Goal: Task Accomplishment & Management: Manage account settings

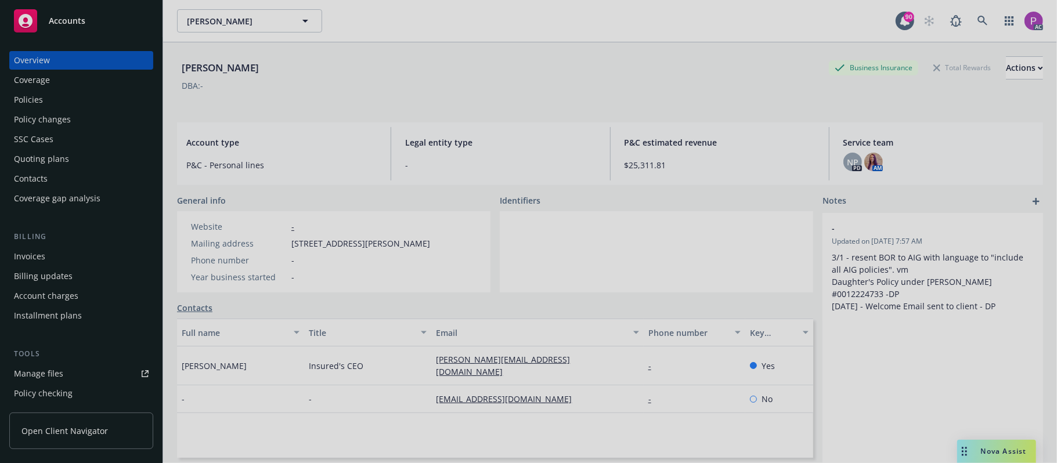
click at [986, 24] on div at bounding box center [528, 231] width 1057 height 463
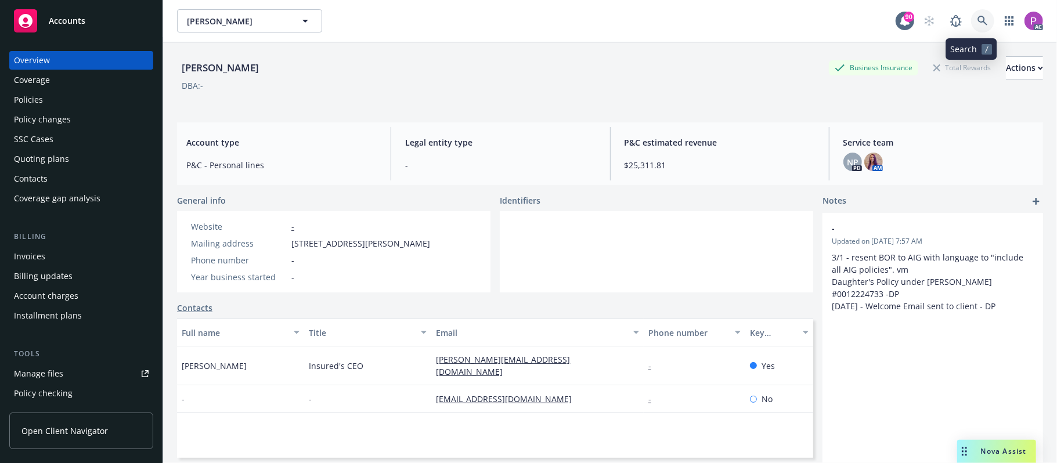
click at [978, 21] on icon at bounding box center [983, 21] width 10 height 10
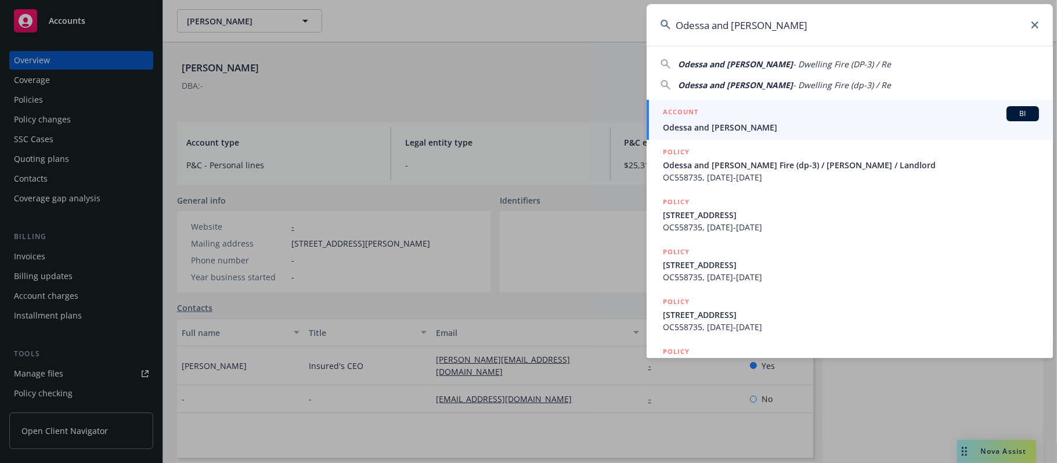
type input "Odessa and [PERSON_NAME]"
click at [880, 121] on span "Odessa and [PERSON_NAME]" at bounding box center [851, 127] width 376 height 12
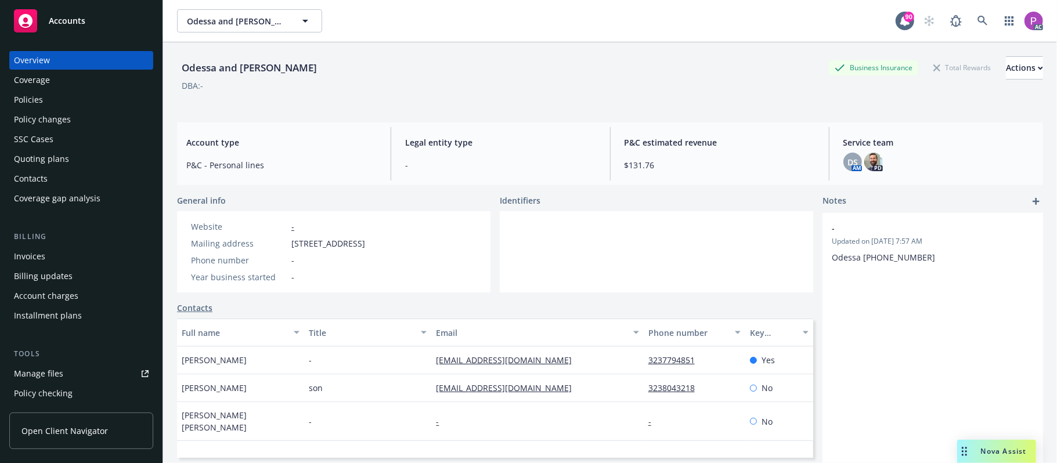
click at [46, 377] on div "Manage files" at bounding box center [38, 374] width 49 height 19
click at [980, 14] on link at bounding box center [982, 20] width 23 height 23
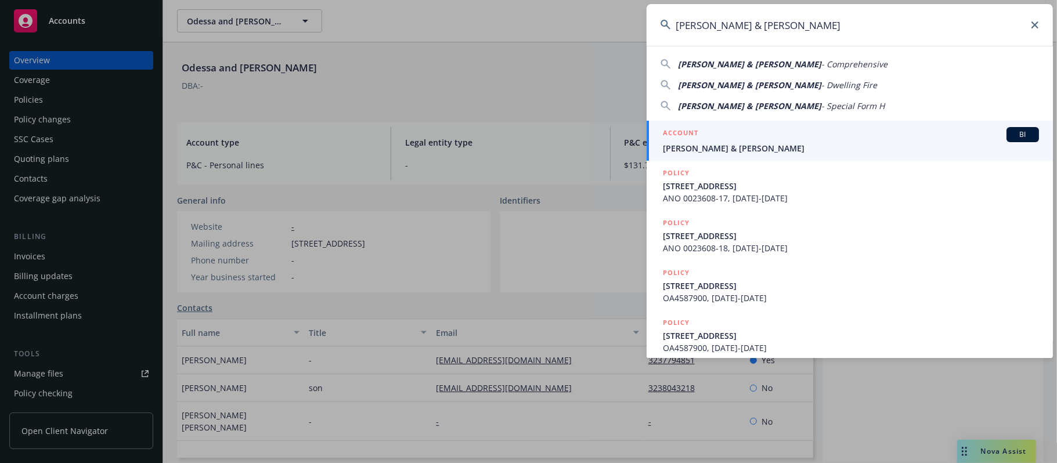
type input "William Q. Smith & Nancy M. Smith"
click at [790, 134] on div "ACCOUNT BI" at bounding box center [851, 134] width 376 height 15
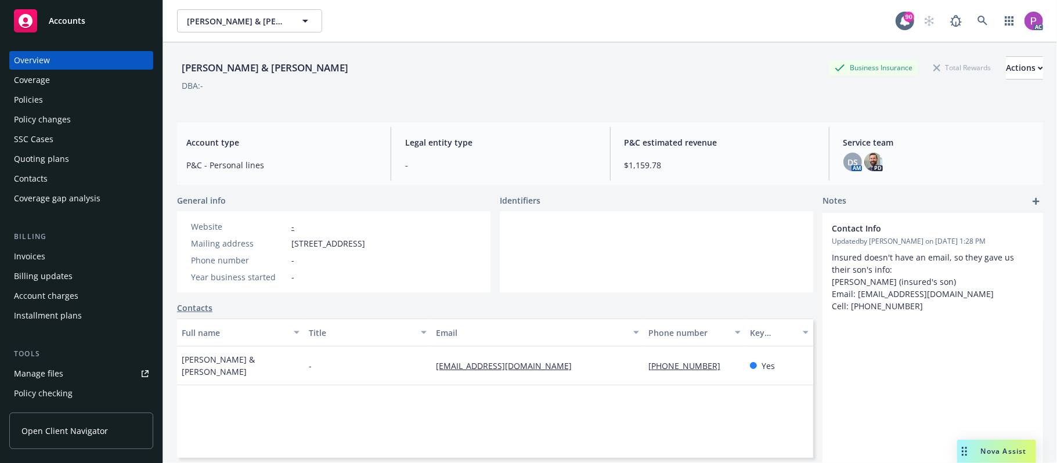
click at [41, 369] on div "Manage files" at bounding box center [38, 374] width 49 height 19
click at [978, 19] on icon at bounding box center [983, 21] width 10 height 10
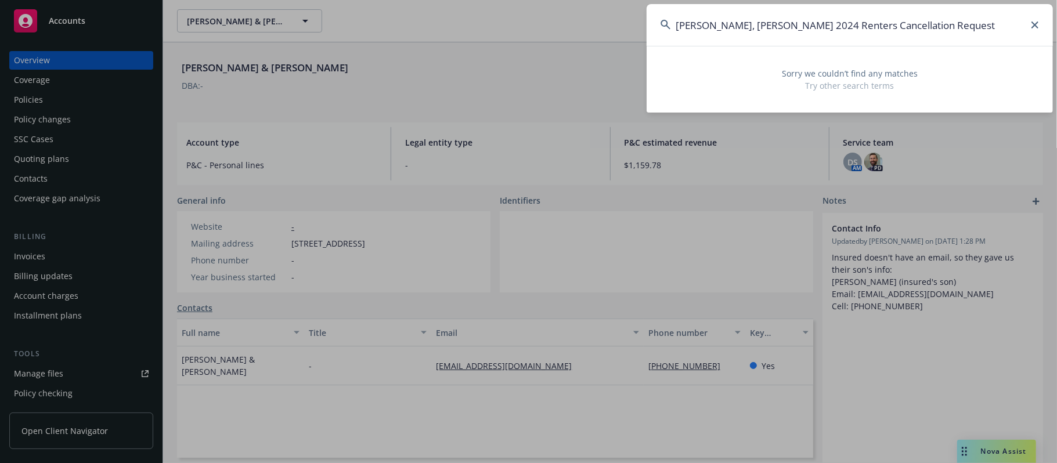
drag, startPoint x: 917, startPoint y: 26, endPoint x: 730, endPoint y: 19, distance: 187.7
click at [730, 19] on input "Gilwit, Craig_ 2024 Renters Cancellation Request" at bounding box center [850, 25] width 406 height 42
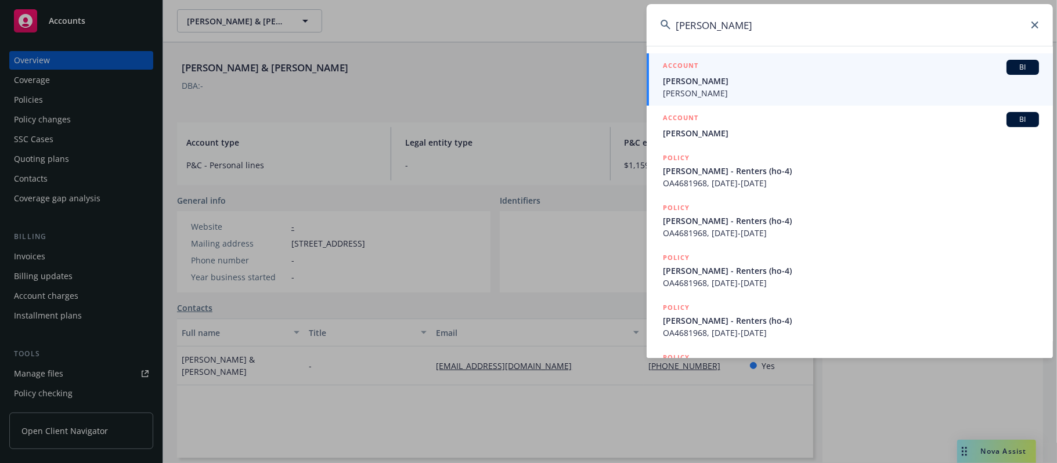
type input "Gilwit, Craig"
click at [762, 78] on span "Craig Gilwit" at bounding box center [851, 81] width 376 height 12
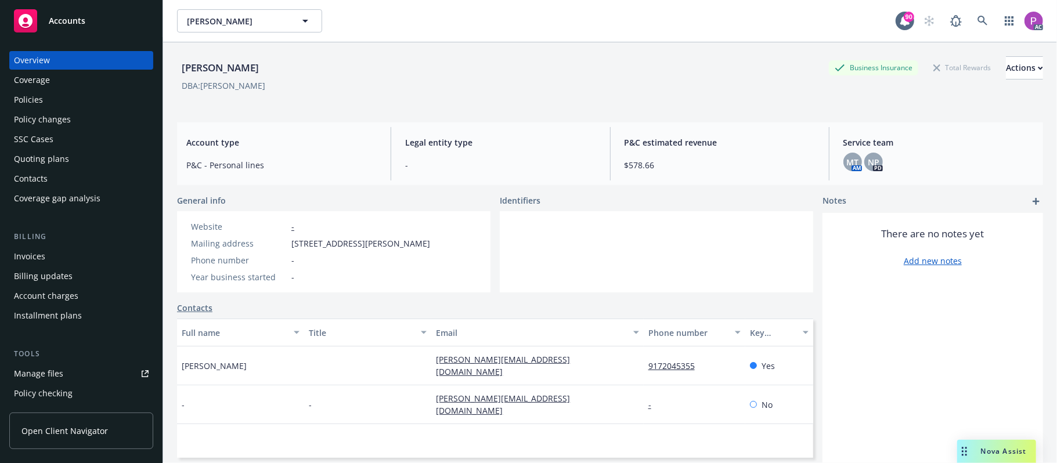
click at [61, 370] on div "Manage files" at bounding box center [38, 374] width 49 height 19
click at [978, 19] on link at bounding box center [982, 20] width 23 height 23
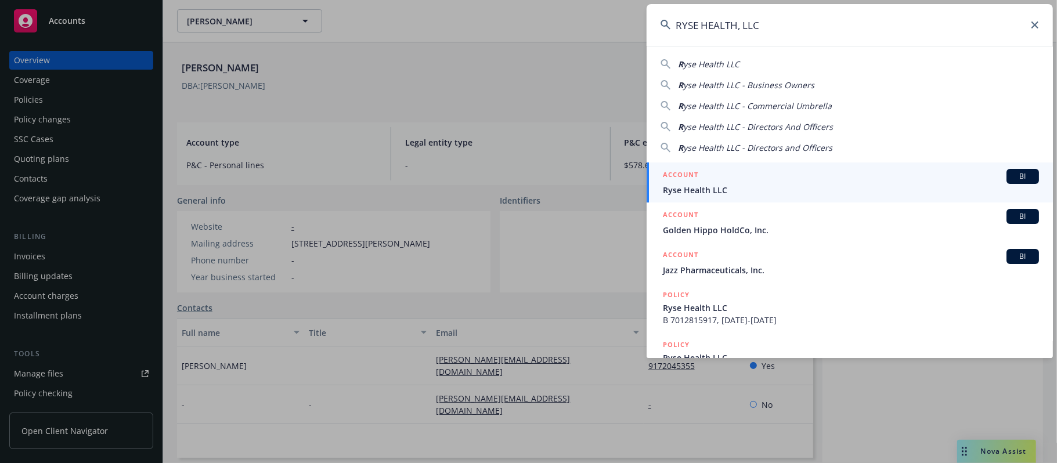
type input "RYSE HEALTH, LLC"
click at [768, 185] on span "Ryse Health LLC" at bounding box center [851, 190] width 376 height 12
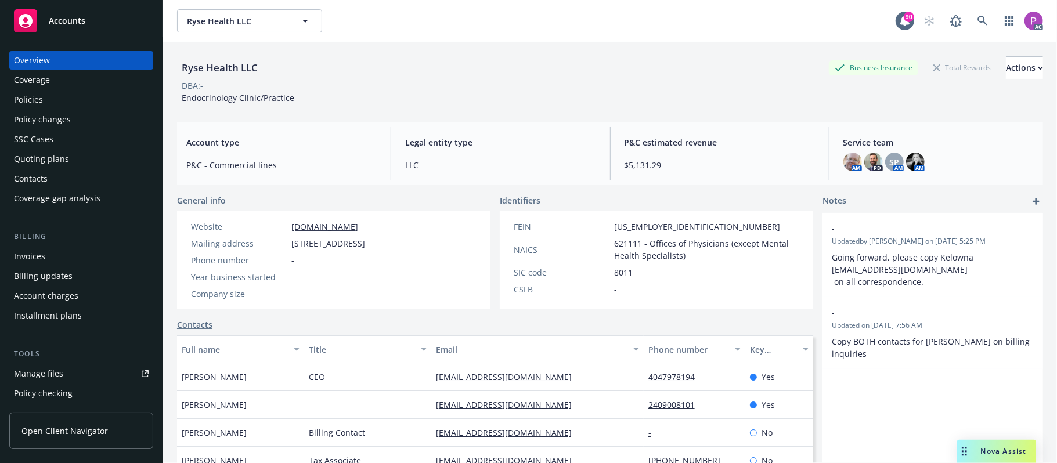
click at [31, 372] on div "Manage files" at bounding box center [38, 374] width 49 height 19
click at [978, 22] on link at bounding box center [982, 20] width 23 height 23
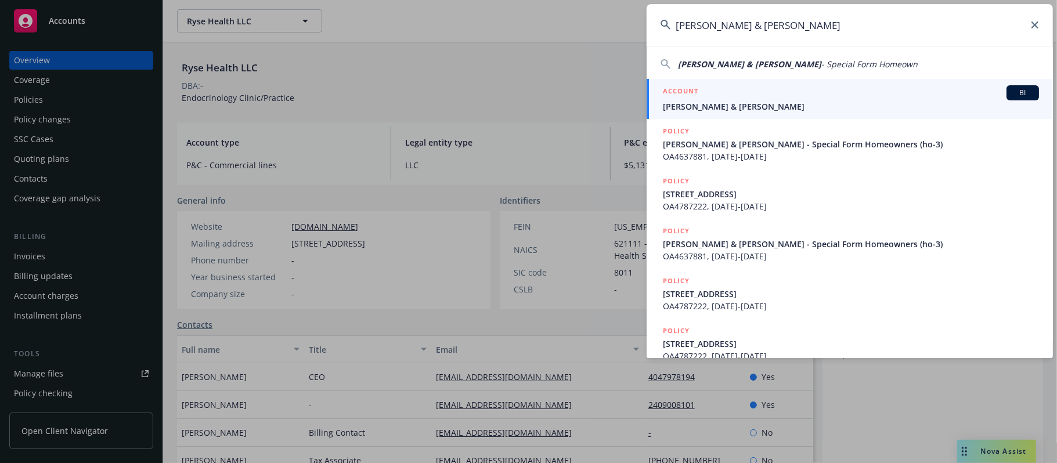
type input "Urooj Husain & Waleed Kazmi"
click at [737, 111] on span "Urooj Husain & Waleed Kazmi" at bounding box center [851, 106] width 376 height 12
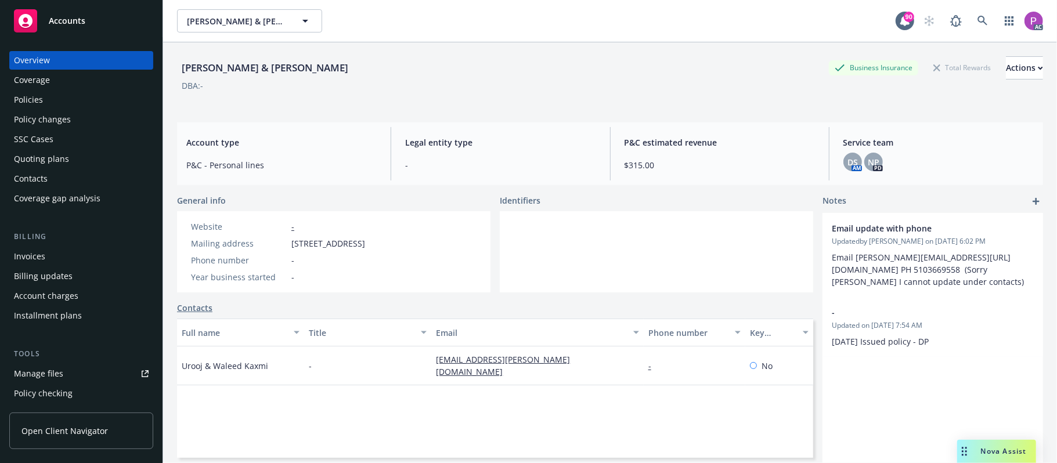
click at [47, 374] on div "Manage files" at bounding box center [38, 374] width 49 height 19
click at [971, 23] on link at bounding box center [982, 20] width 23 height 23
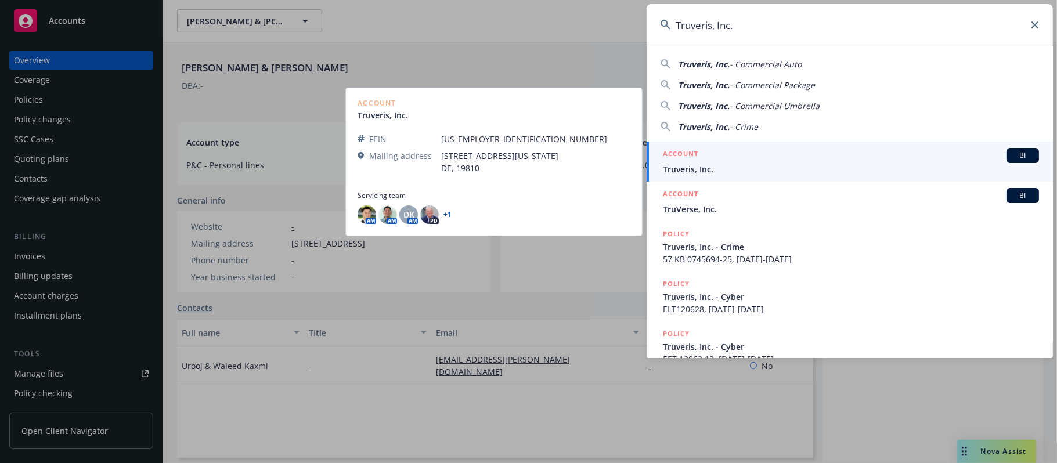
type input "Truveris, Inc."
click at [797, 152] on div "ACCOUNT BI" at bounding box center [851, 155] width 376 height 15
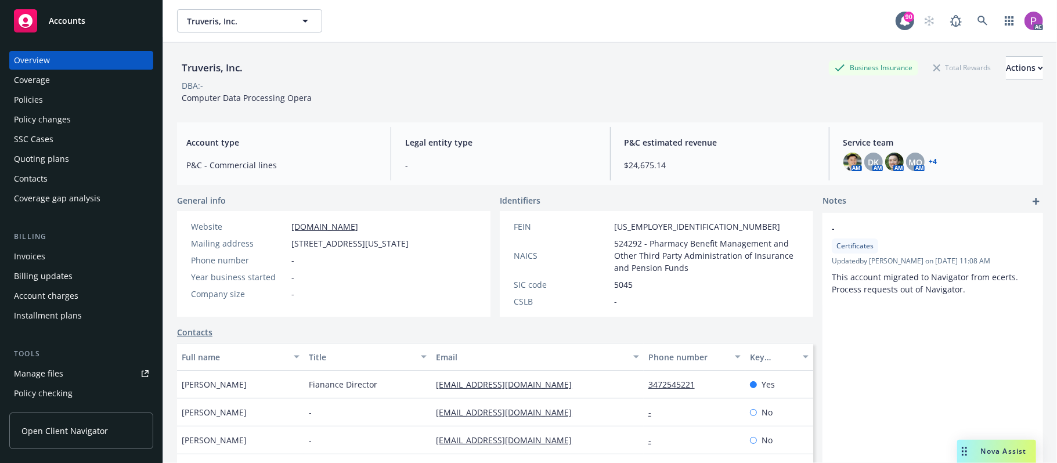
click at [50, 373] on div "Manage files" at bounding box center [38, 374] width 49 height 19
click at [52, 369] on div "Manage files" at bounding box center [38, 374] width 49 height 19
click at [977, 16] on link at bounding box center [982, 20] width 23 height 23
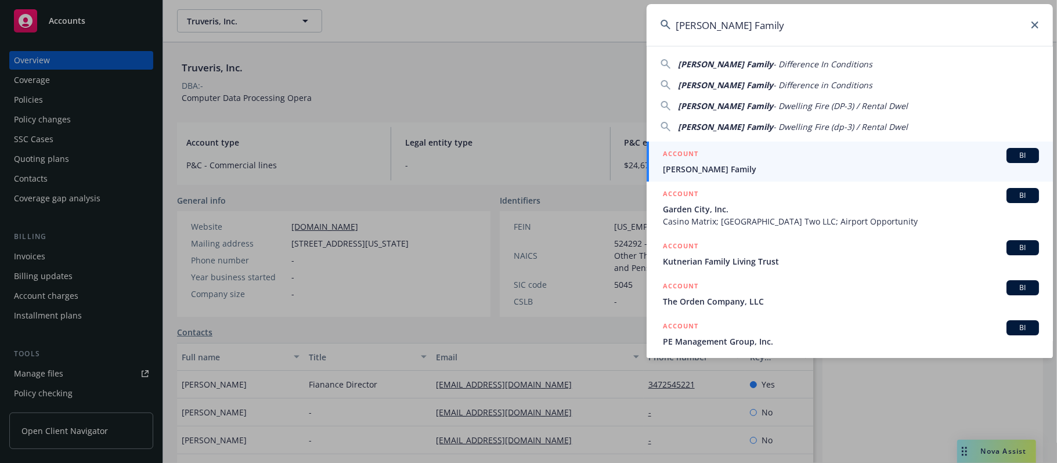
type input "Turner Family"
click at [744, 168] on span "Turner Family" at bounding box center [851, 169] width 376 height 12
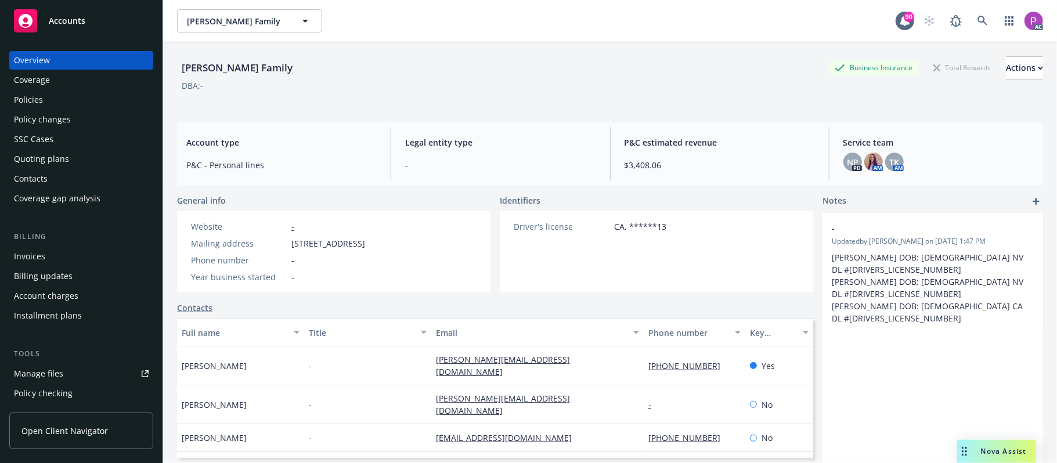
click at [62, 379] on link "Manage files" at bounding box center [81, 374] width 144 height 19
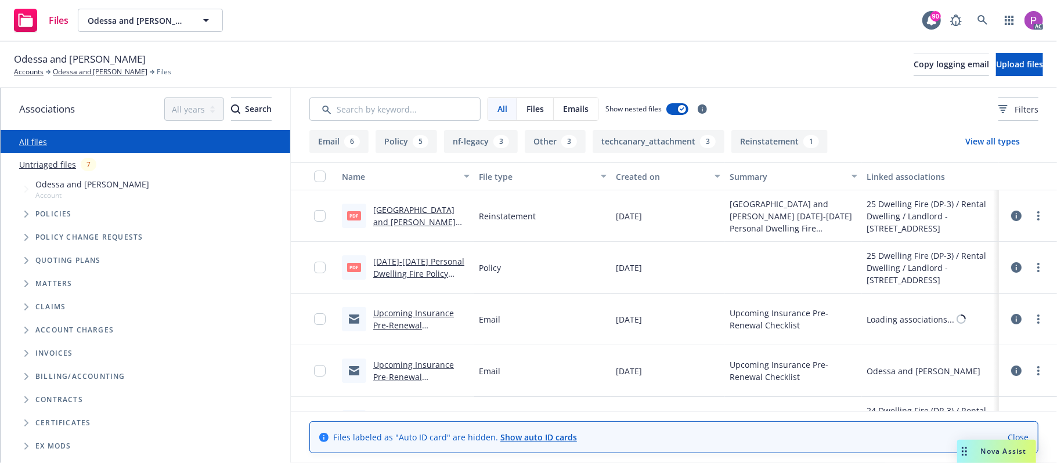
click at [36, 159] on link "Untriaged files" at bounding box center [47, 165] width 57 height 12
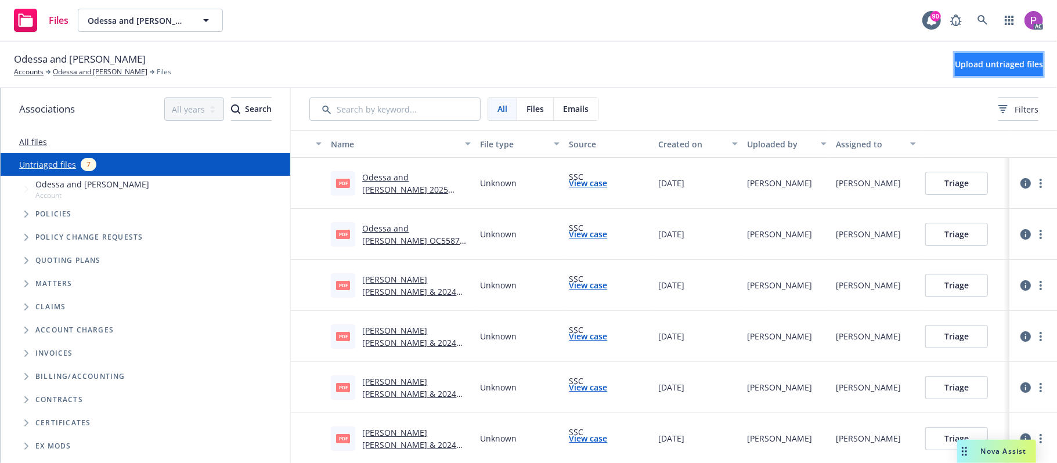
click at [985, 67] on span "Upload untriaged files" at bounding box center [999, 64] width 88 height 11
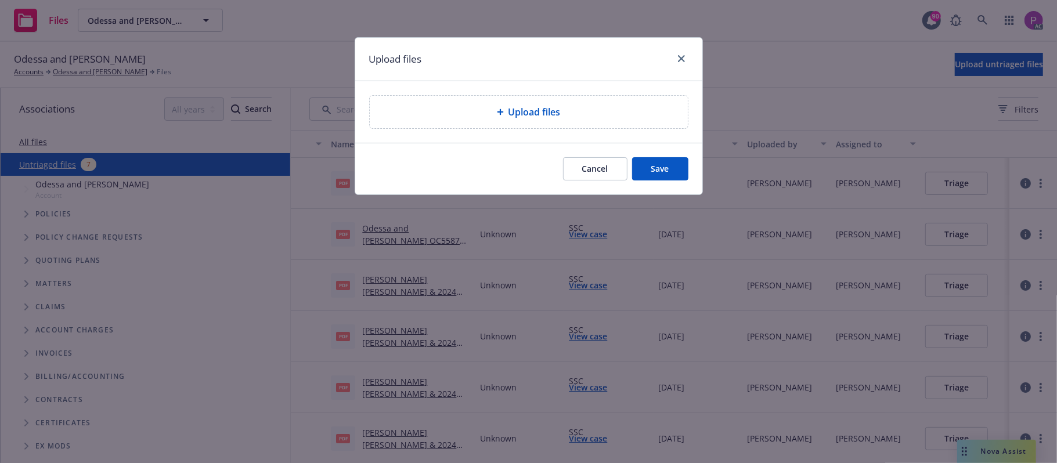
click at [477, 117] on div "Upload files" at bounding box center [529, 112] width 300 height 14
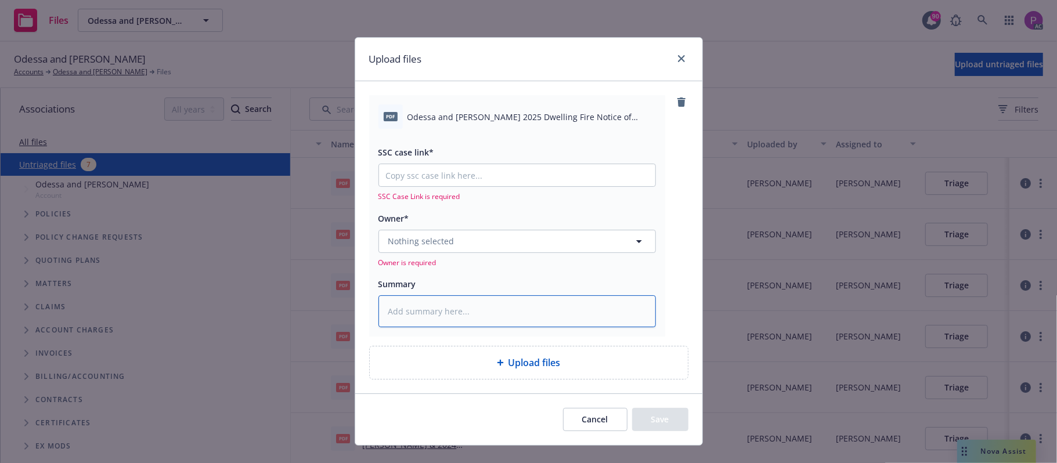
click at [474, 309] on textarea at bounding box center [518, 312] width 278 height 33
paste textarea "Odessa and William Cox 2025 Dwelling Fire Notice of Cancellation Eff. 10-10-2025"
type textarea "x"
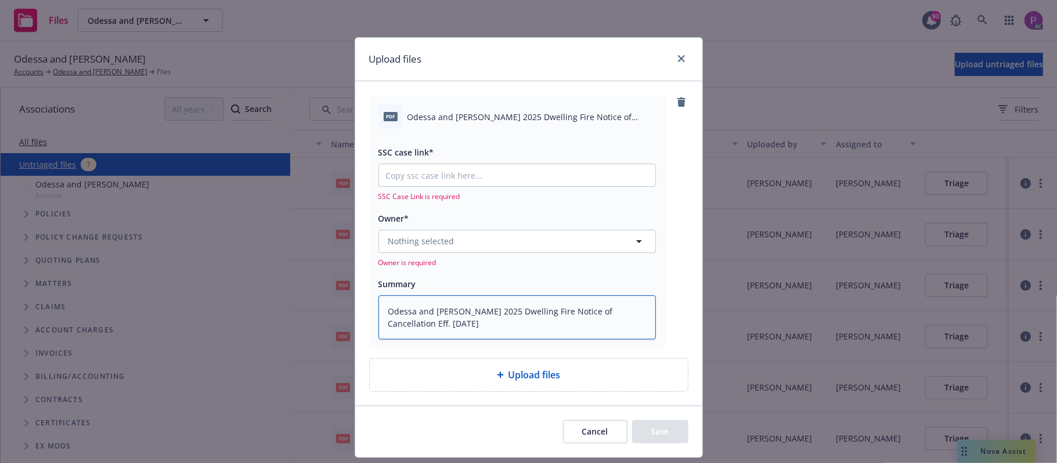
type textarea "Odessa and William Cox 2025 Dwelling Fire Notice of Cancellation Eff. 10-10-2025"
click at [426, 171] on input "SSC case link*" at bounding box center [517, 175] width 276 height 22
click at [523, 177] on input "SSC case link*" at bounding box center [517, 175] width 276 height 22
paste input "https://newfront-ssc.lightning.force.com/lightning/r/Case/500Vz00000SeGveIAF/vi…"
type textarea "x"
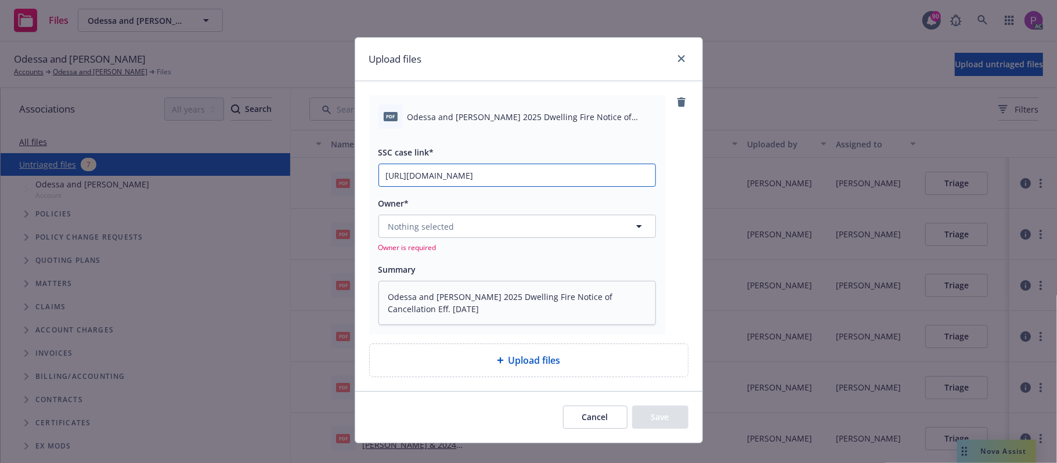
scroll to position [0, 161]
type input "https://newfront-ssc.lightning.force.com/lightning/r/Case/500Vz00000SeGveIAF/vi…"
click at [499, 229] on button "Nothing selected" at bounding box center [518, 226] width 278 height 23
click at [488, 276] on div "David Shepard Account Manager, Client Service Associate, Personal Lines Account…" at bounding box center [515, 294] width 257 height 41
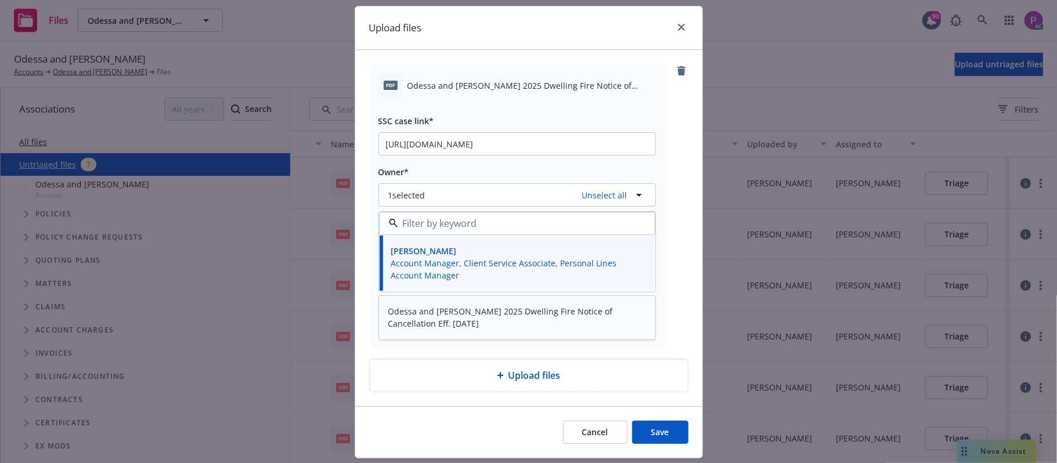
scroll to position [65, 0]
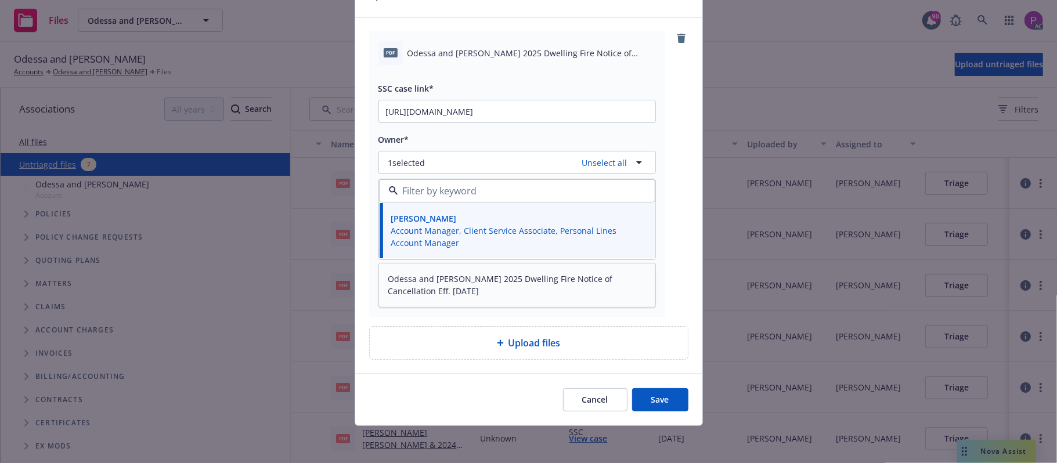
click at [660, 402] on button "Save" at bounding box center [660, 399] width 56 height 23
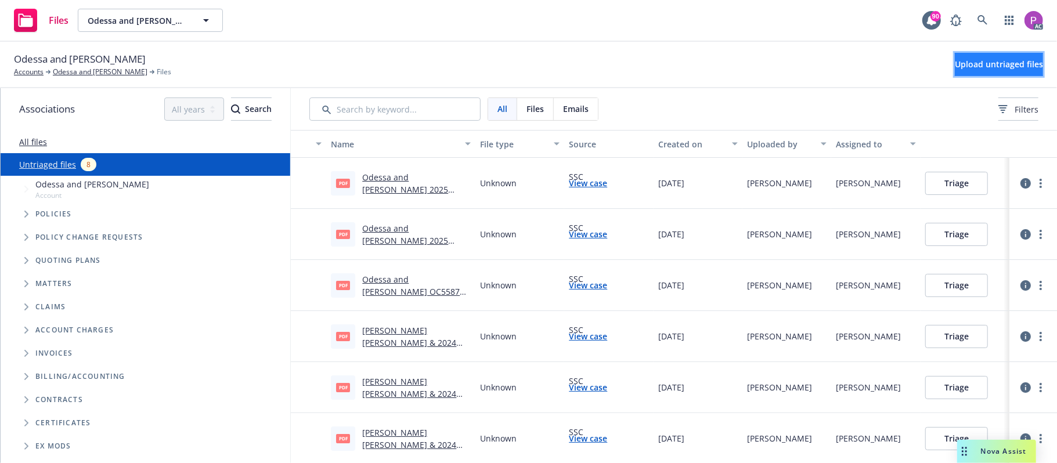
click at [973, 69] on span "Upload untriaged files" at bounding box center [999, 64] width 88 height 11
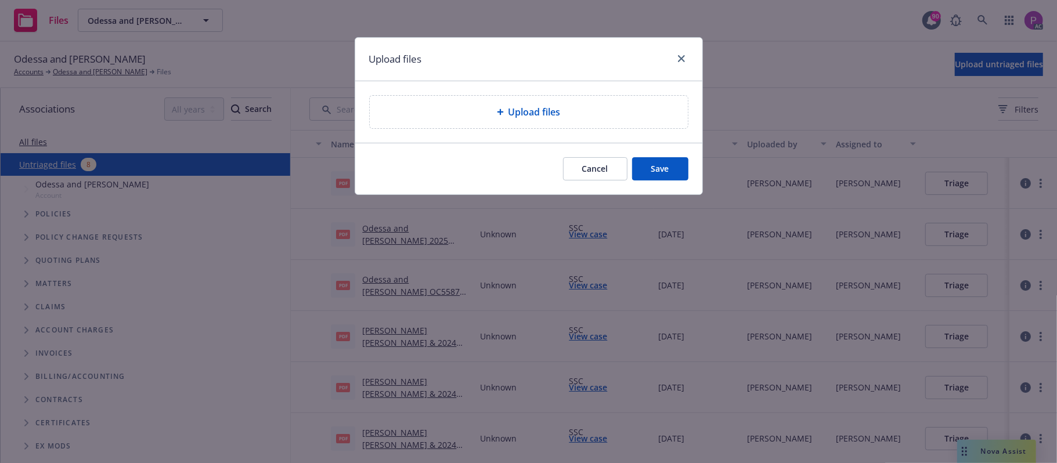
click at [539, 98] on div "Upload files" at bounding box center [529, 112] width 318 height 33
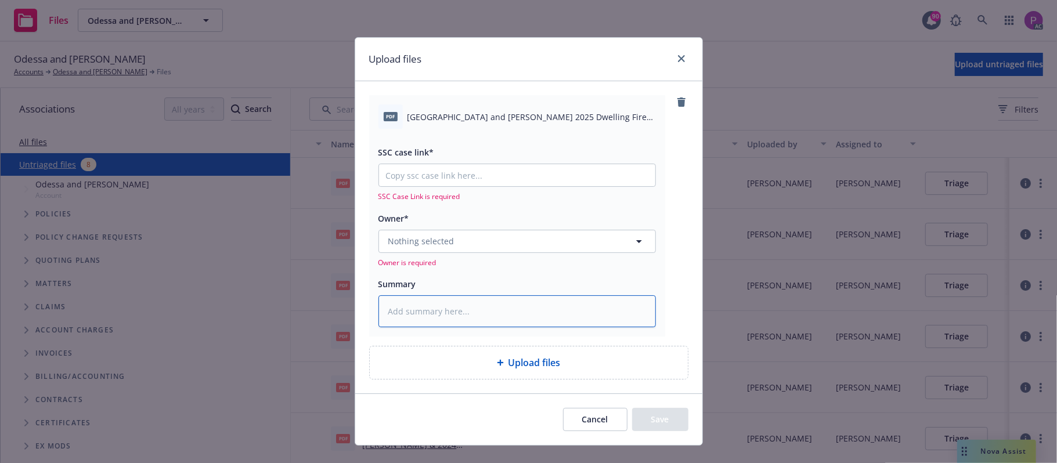
click at [425, 314] on textarea at bounding box center [518, 312] width 278 height 33
paste textarea "Odessa and William Cox 2025 Dwelling Fire Residential Inspection Report"
type textarea "x"
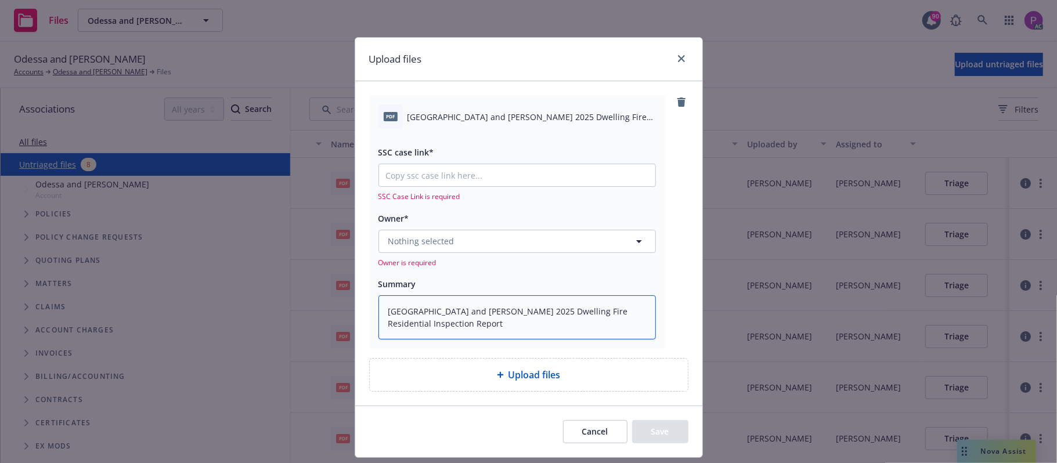
type textarea "Odessa and William Cox 2025 Dwelling Fire Residential Inspection Report"
click at [479, 172] on input "SSC case link*" at bounding box center [517, 175] width 276 height 22
paste input "https://newfront-ssc.lightning.force.com/lightning/r/Case/500Vz00000SeQN3IAN/vi…"
type textarea "x"
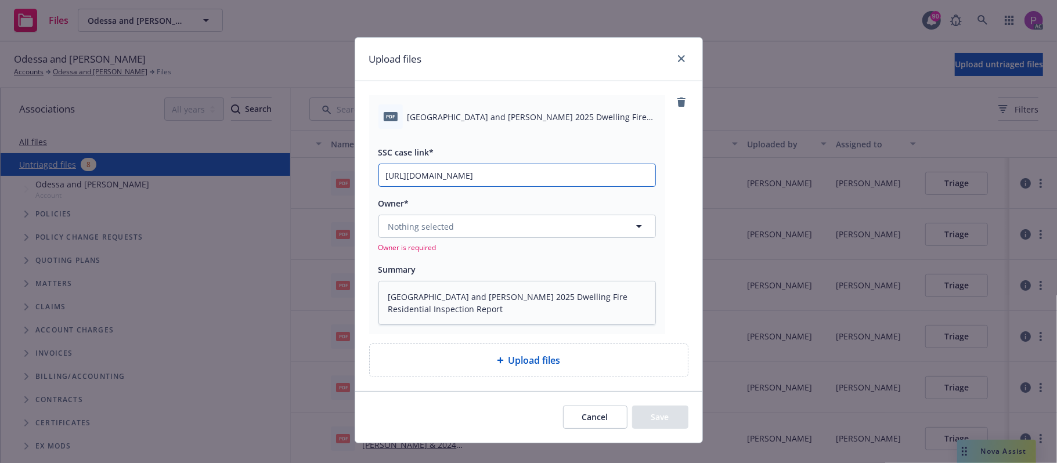
type input "https://newfront-ssc.lightning.force.com/lightning/r/Case/500Vz00000SeQN3IAN/vi…"
click at [467, 233] on button "Nothing selected" at bounding box center [518, 226] width 278 height 23
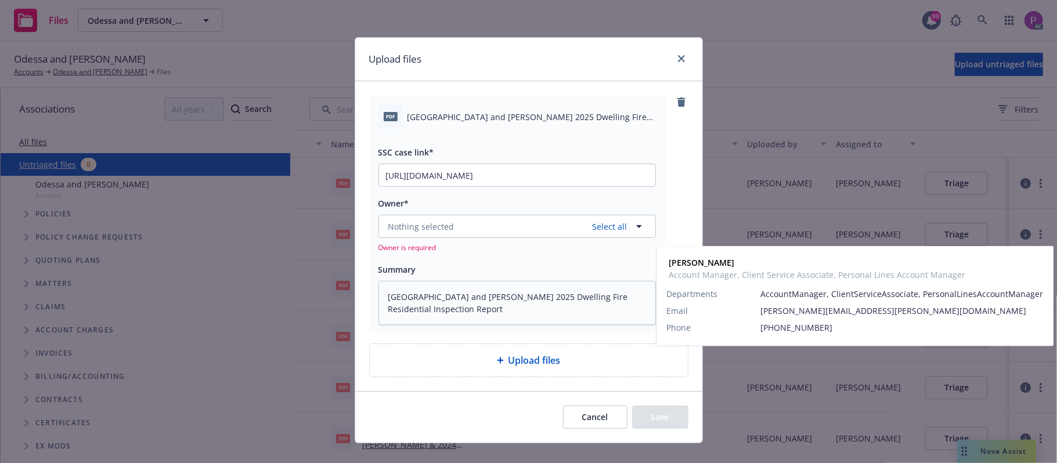
click at [468, 309] on span "Account Manager, Client Service Associate, Personal Lines Account Manager" at bounding box center [516, 301] width 250 height 24
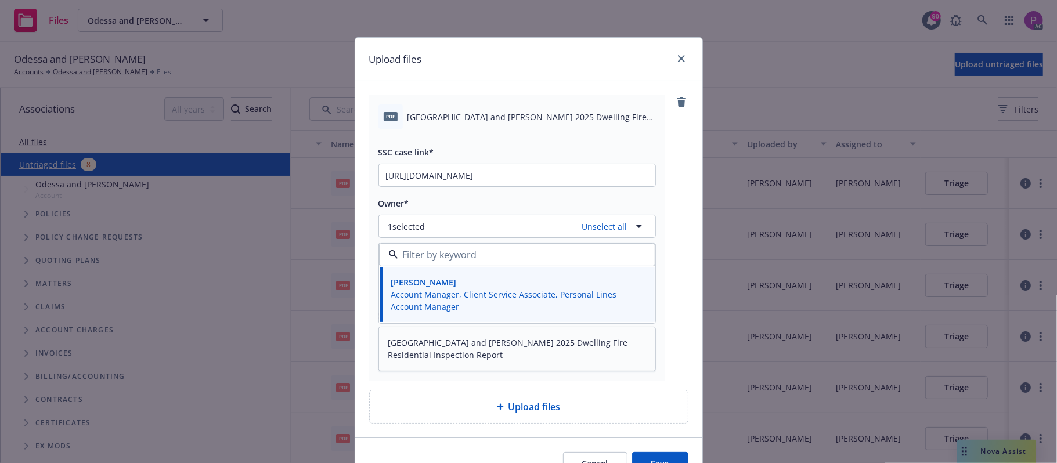
click at [676, 459] on button "Save" at bounding box center [660, 463] width 56 height 23
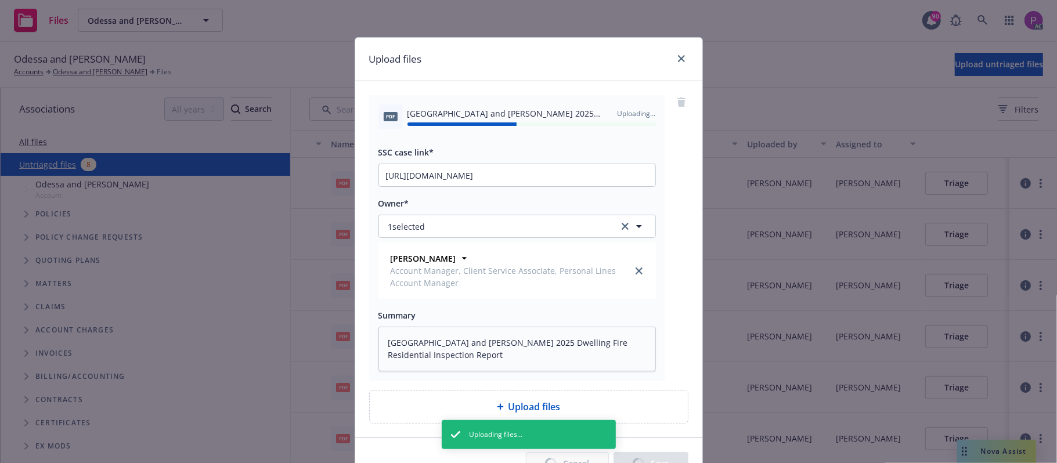
type textarea "x"
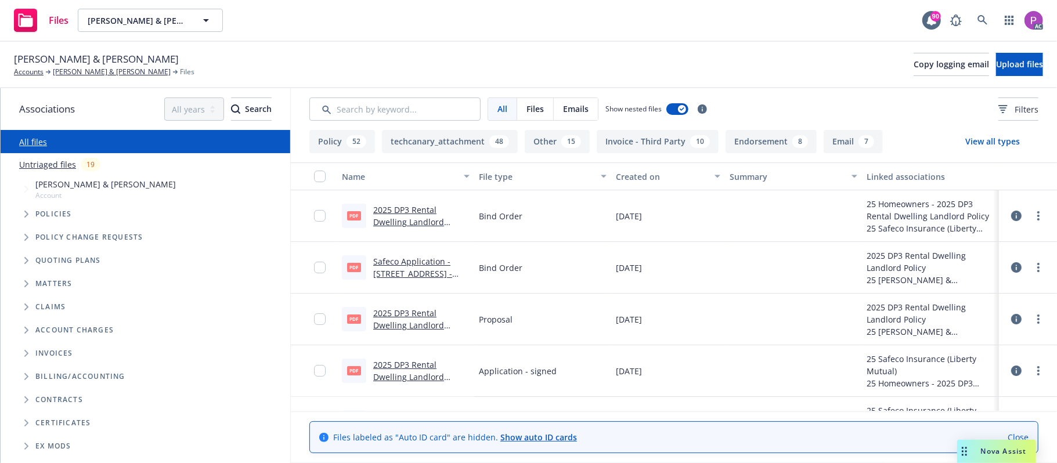
click at [63, 159] on link "Untriaged files" at bounding box center [47, 165] width 57 height 12
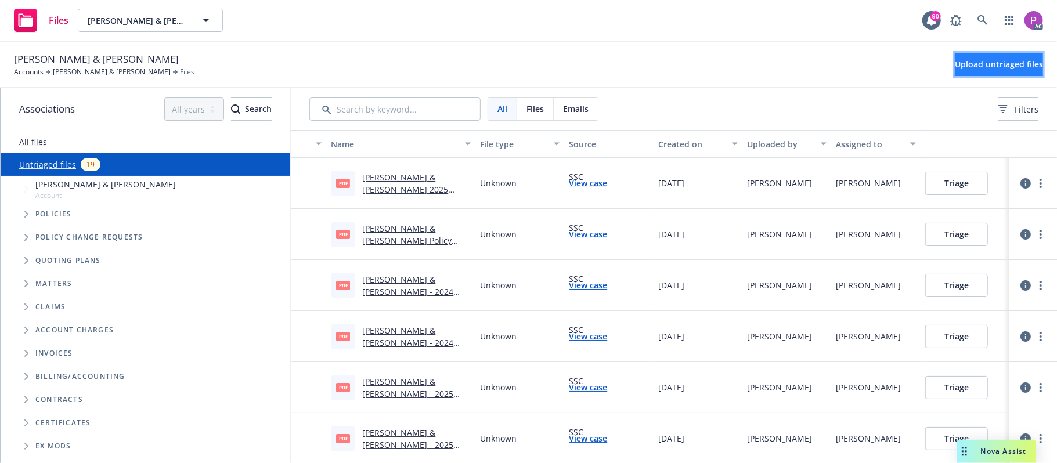
click at [995, 63] on span "Upload untriaged files" at bounding box center [999, 64] width 88 height 11
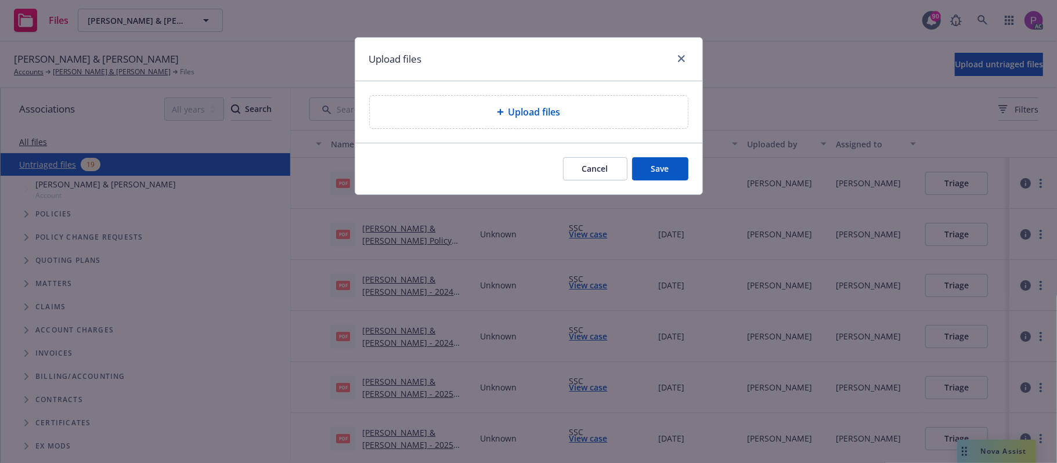
click at [481, 123] on div "Upload files" at bounding box center [529, 112] width 318 height 33
click at [574, 117] on div "Upload files" at bounding box center [529, 112] width 300 height 14
click at [611, 107] on div "Upload files" at bounding box center [529, 112] width 300 height 14
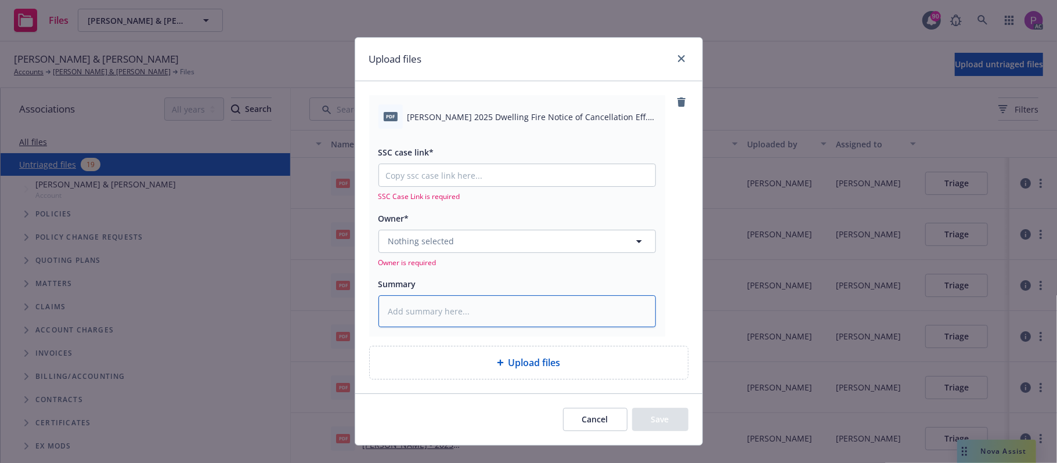
click at [431, 314] on textarea at bounding box center [518, 312] width 278 height 33
paste textarea "Smith, William 2025 Dwelling Fire Notice of Cancellation Eff. 10-10-2025"
type textarea "x"
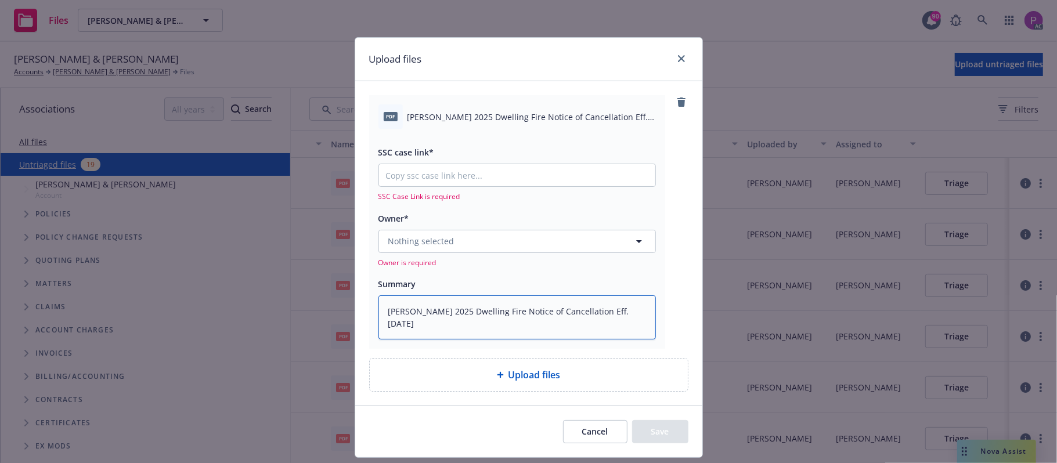
type textarea "Smith, William 2025 Dwelling Fire Notice of Cancellation Eff. 10-10-2025"
click at [460, 179] on input "SSC case link*" at bounding box center [517, 175] width 276 height 22
paste input "https://newfront-ssc.lightning.force.com/lightning/r/Case/500Vz00000SeKfsIAF/vi…"
type textarea "x"
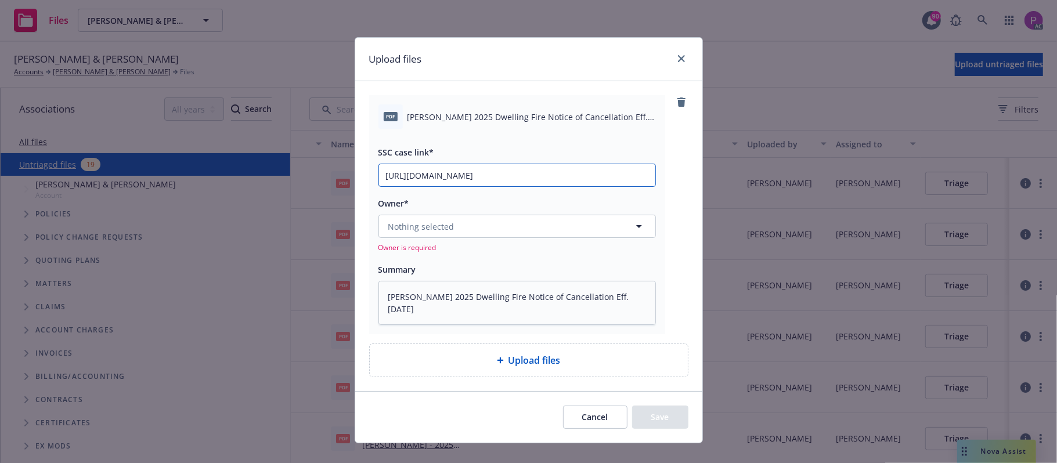
scroll to position [0, 158]
type input "https://newfront-ssc.lightning.force.com/lightning/r/Case/500Vz00000SeKfsIAF/vi…"
click at [449, 238] on button "Nothing selected" at bounding box center [518, 226] width 278 height 23
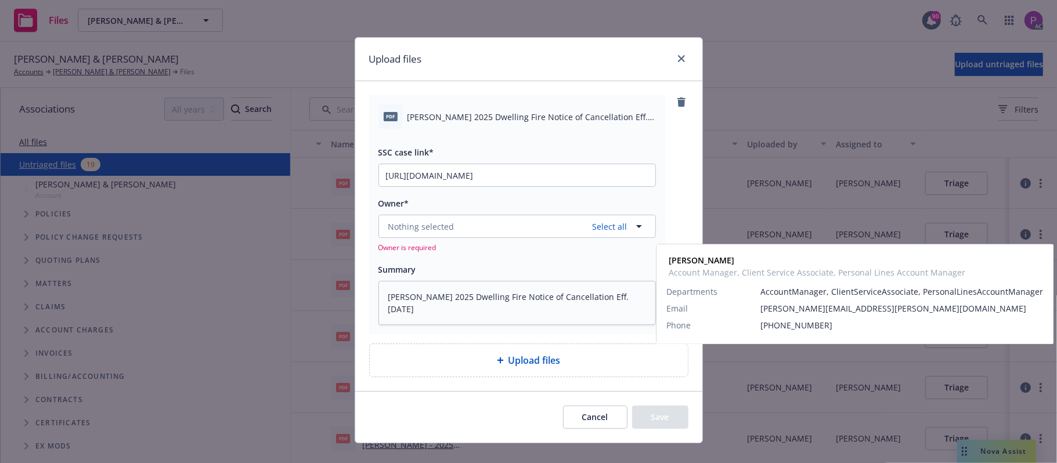
click at [486, 303] on span "Account Manager, Client Service Associate, Personal Lines Account Manager" at bounding box center [516, 301] width 250 height 24
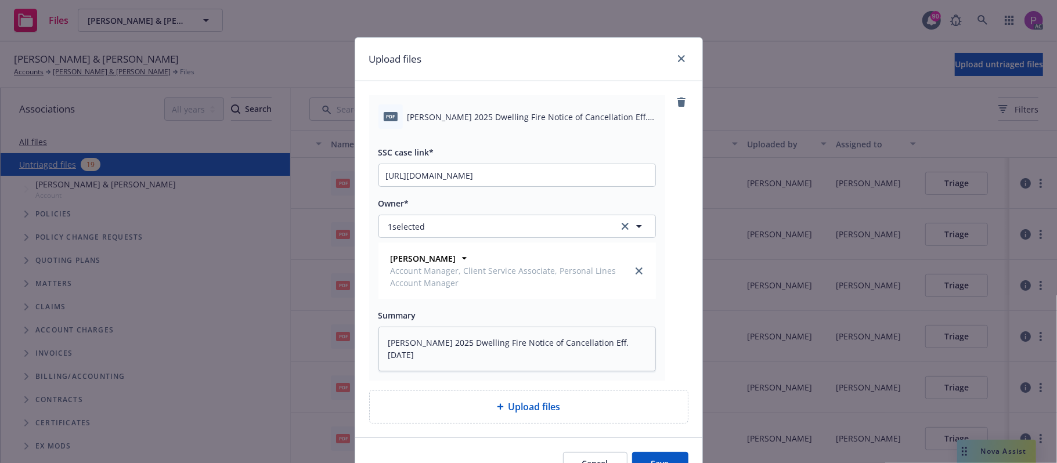
click at [497, 406] on icon at bounding box center [500, 407] width 7 height 7
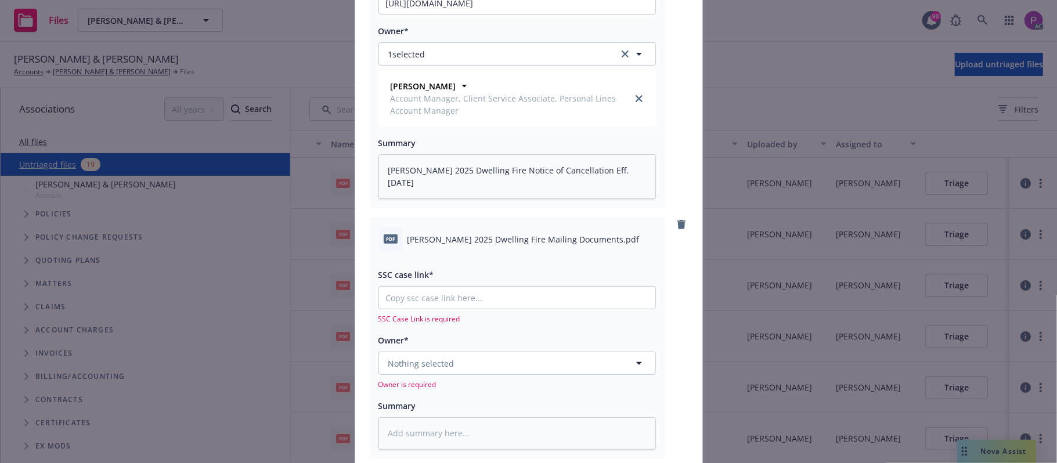
scroll to position [232, 0]
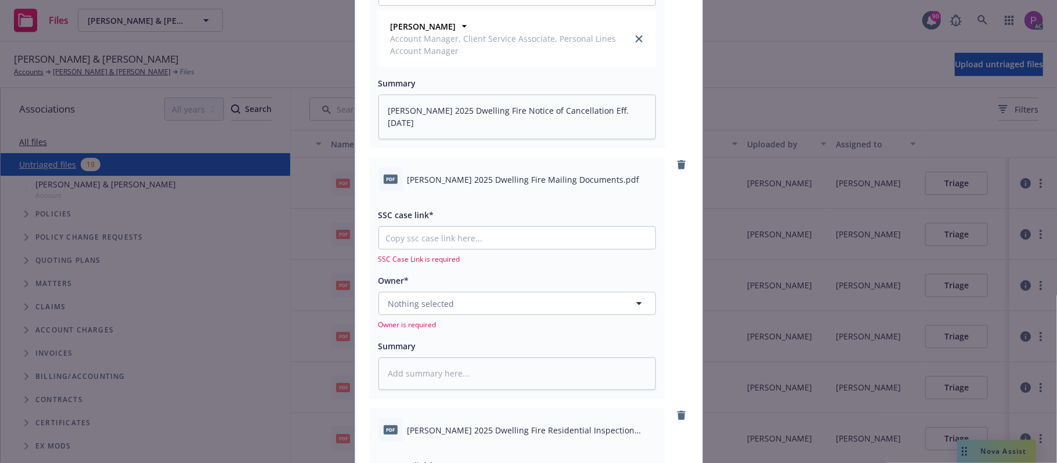
click at [526, 182] on span "Smith, William 2025 Dwelling Fire Mailing Documents.pdf" at bounding box center [524, 180] width 232 height 12
copy div "Smith, William 2025 Dwelling Fire Mailing Documents.pdf"
click at [495, 381] on textarea at bounding box center [518, 374] width 278 height 33
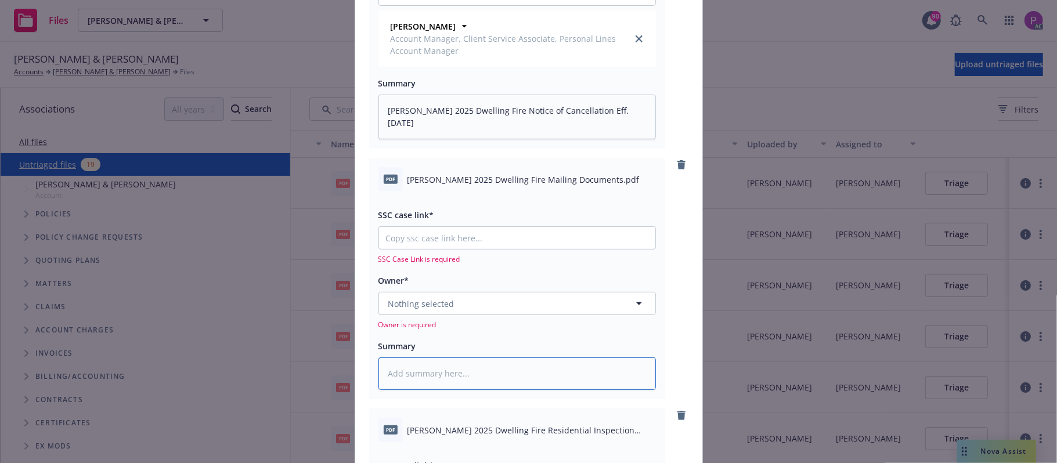
paste textarea "Smith, William 2025 Dwelling Fire Mailing Documents.pdf"
type textarea "x"
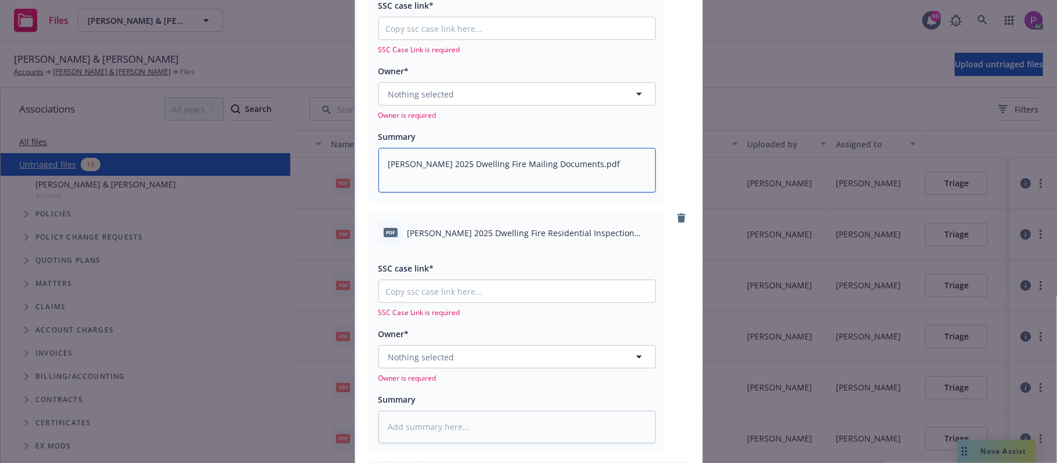
scroll to position [464, 0]
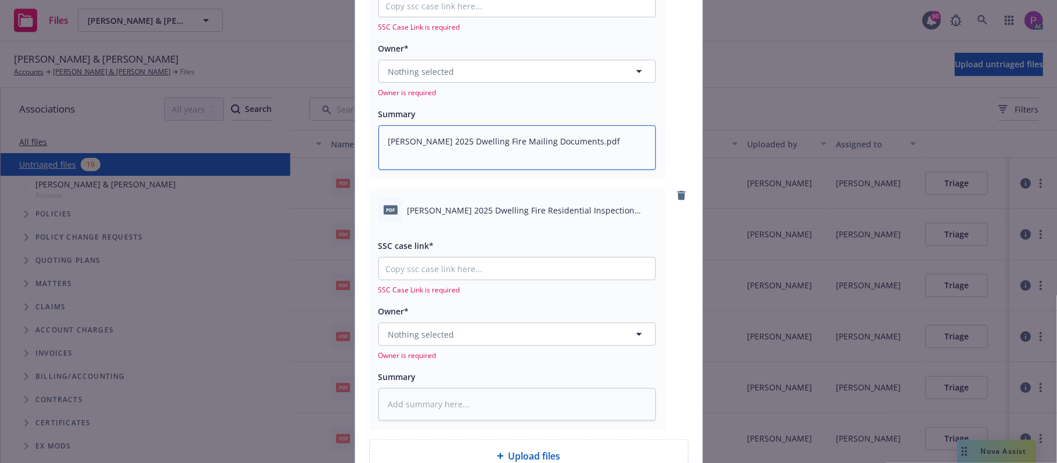
type textarea "Smith, William 2025 Dwelling Fire Mailing Documents.pdf"
click at [488, 214] on span "Smith, William 2025 Dwelling Fire Residential Inspection Report.pdf" at bounding box center [532, 210] width 248 height 12
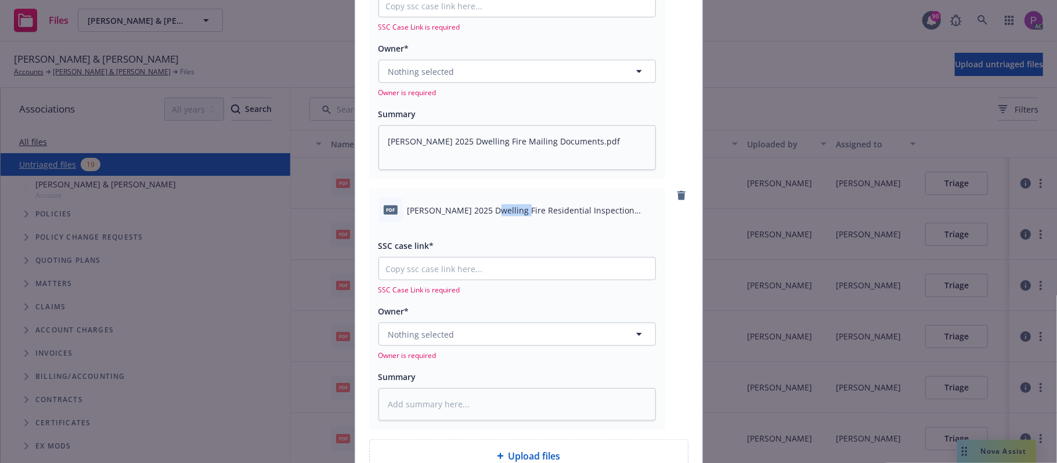
click at [488, 214] on span "Smith, William 2025 Dwelling Fire Residential Inspection Report.pdf" at bounding box center [532, 210] width 248 height 12
copy div "Smith, William 2025 Dwelling Fire Residential Inspection Report.pdf"
click at [466, 400] on textarea at bounding box center [518, 404] width 278 height 33
paste textarea "Smith, William 2025 Dwelling Fire Residential Inspection Report.pdf"
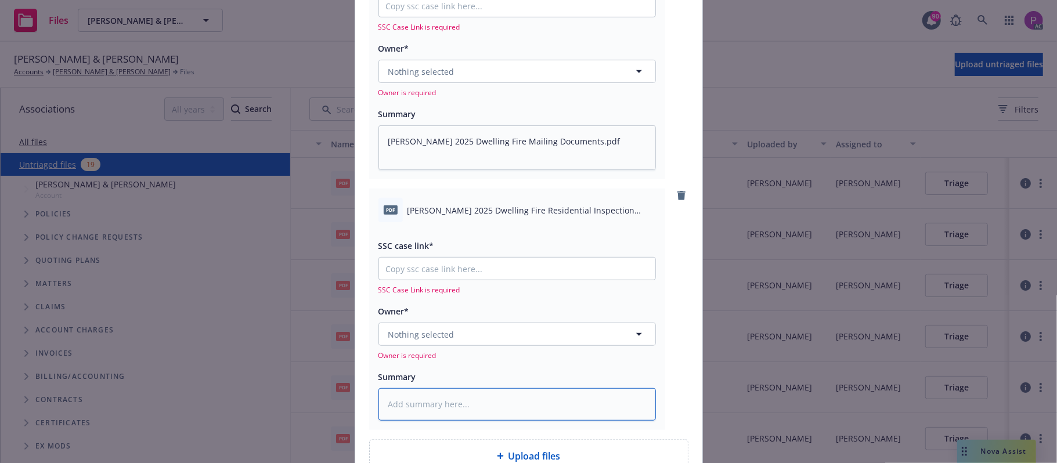
type textarea "x"
type textarea "Smith, William 2025 Dwelling Fire Residential Inspection Report.pdf"
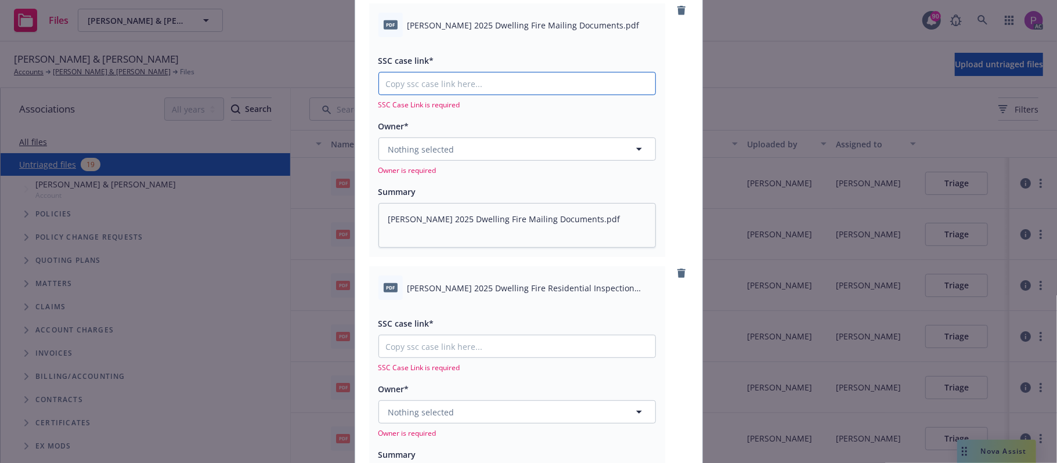
click at [525, 84] on input "SSC case link*" at bounding box center [517, 84] width 276 height 22
paste input "https://newfront-ssc.lightning.force.com/lightning/r/Case/500Vz00000SeGfbIAF/vi…"
type textarea "x"
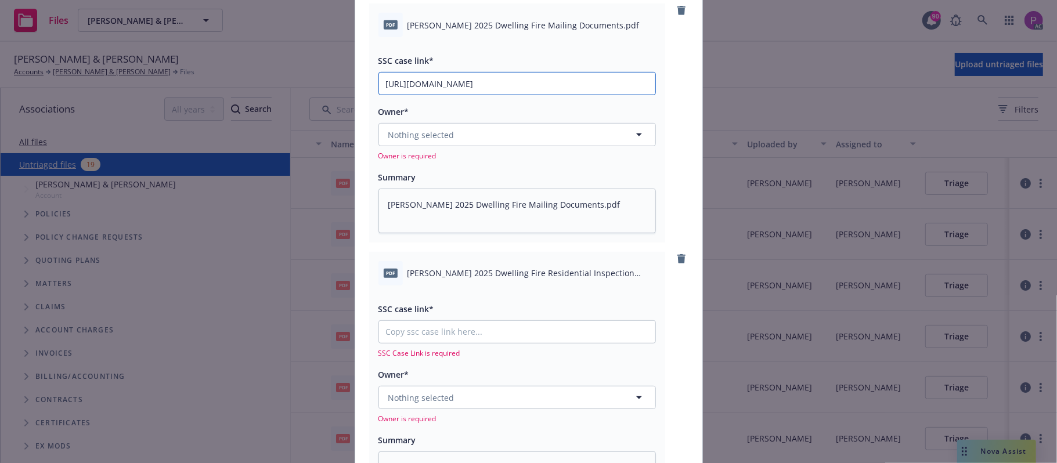
scroll to position [0, 56]
type input "https://newfront-ssc.lightning.force.com/lightning/r/Case/500Vz00000SeGfbIAF/vi…"
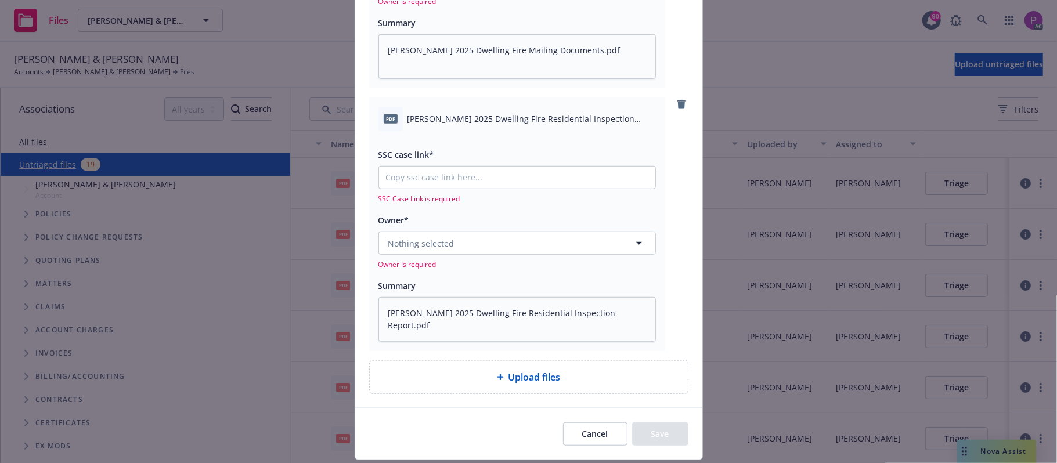
scroll to position [542, 0]
click at [465, 175] on input "SSC case link*" at bounding box center [517, 177] width 276 height 22
paste input "https://newfront-ssc.lightning.force.com/lightning/r/Case/500Vz00000SeS8kIAF/vi…"
type textarea "x"
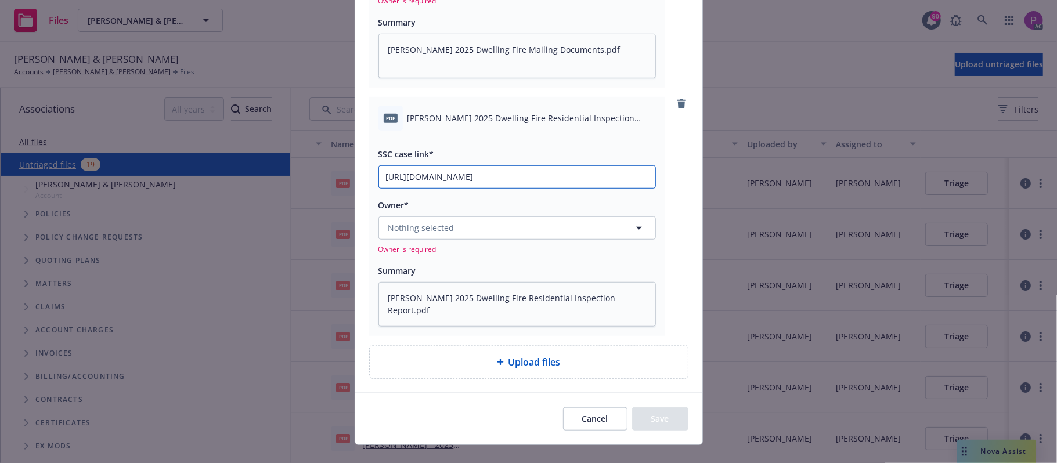
scroll to position [0, 56]
type input "https://newfront-ssc.lightning.force.com/lightning/r/Case/500Vz00000SeS8kIAF/vi…"
click at [474, 235] on button "Nothing selected" at bounding box center [518, 228] width 278 height 23
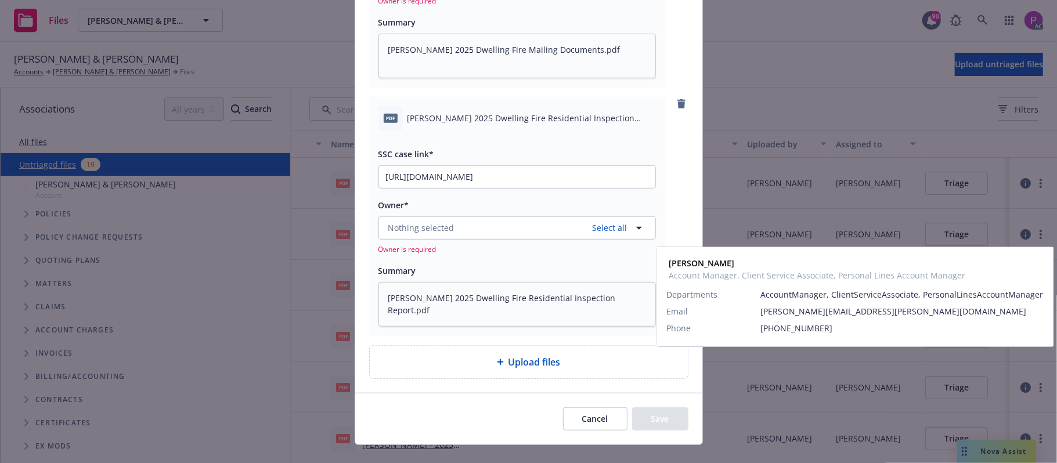
drag, startPoint x: 470, startPoint y: 293, endPoint x: 462, endPoint y: 278, distance: 17.4
click at [469, 293] on span "Account Manager, Client Service Associate, Personal Lines Account Manager" at bounding box center [516, 302] width 250 height 24
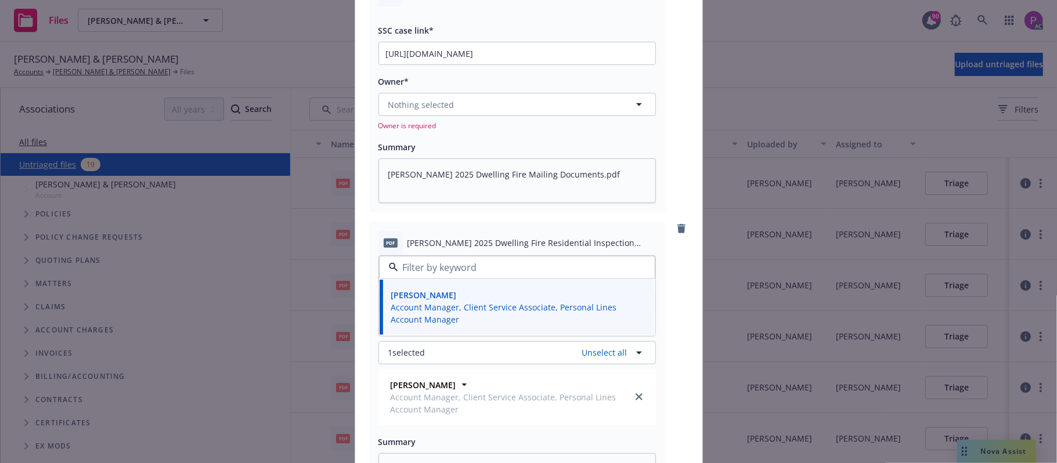
scroll to position [387, 0]
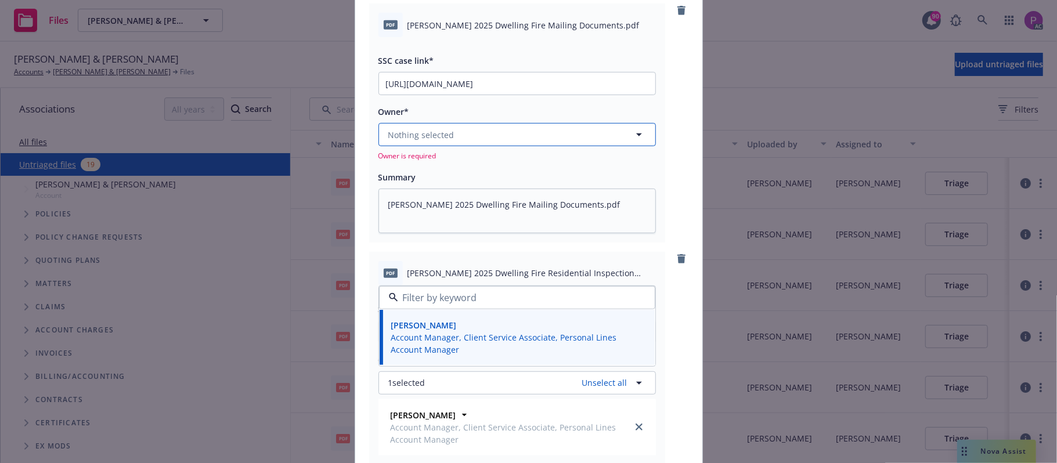
click at [458, 134] on button "Nothing selected" at bounding box center [518, 134] width 278 height 23
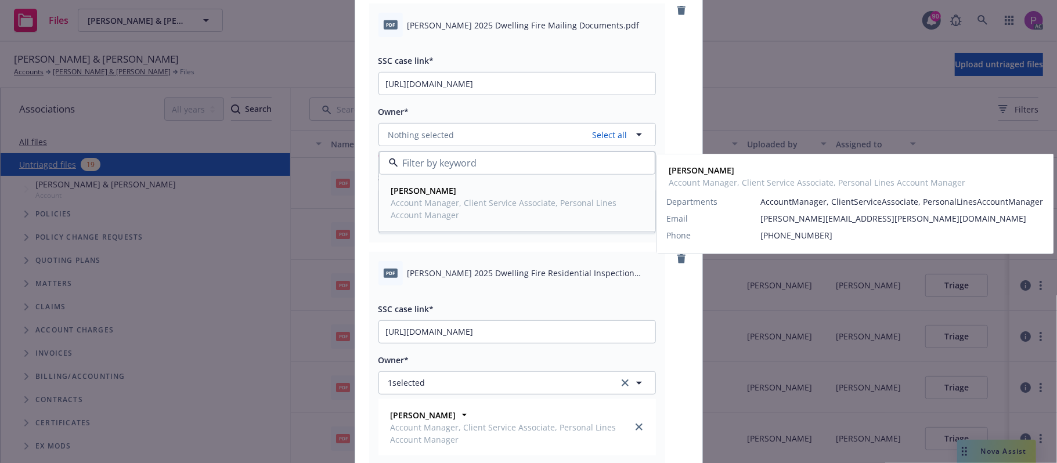
click at [460, 191] on span "David Shepard" at bounding box center [516, 191] width 250 height 12
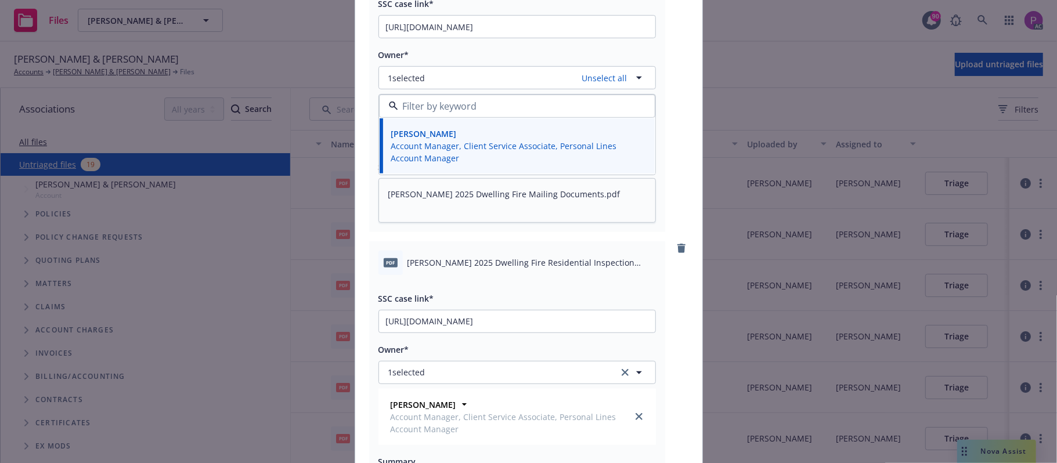
scroll to position [619, 0]
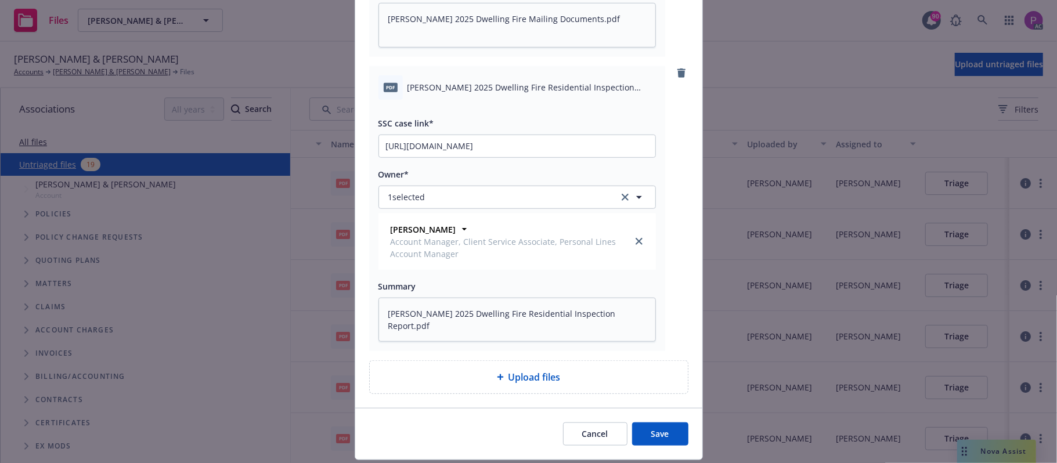
click at [649, 428] on button "Save" at bounding box center [660, 434] width 56 height 23
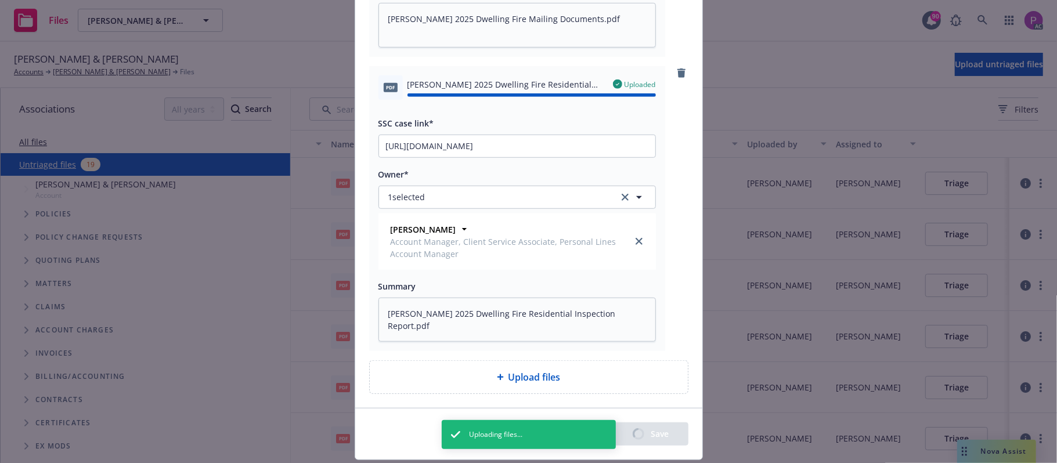
type textarea "x"
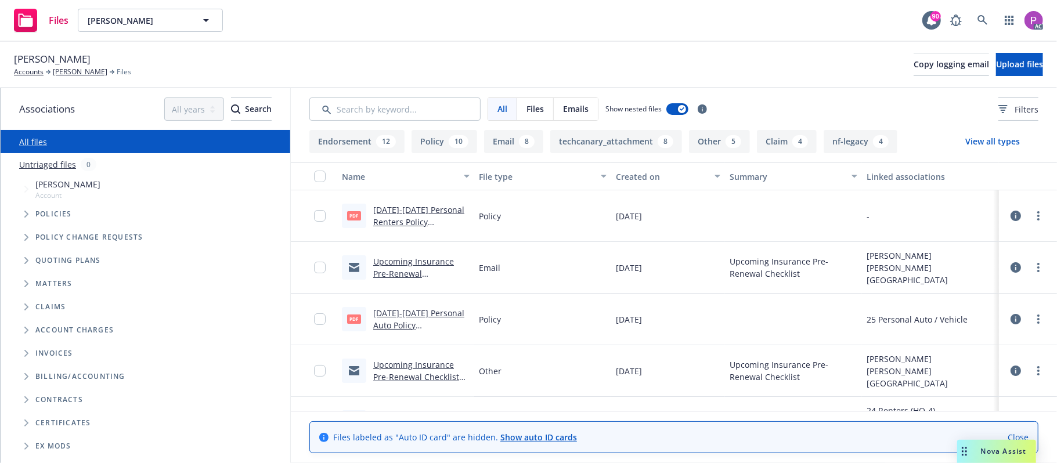
click at [35, 163] on link "Untriaged files" at bounding box center [47, 165] width 57 height 12
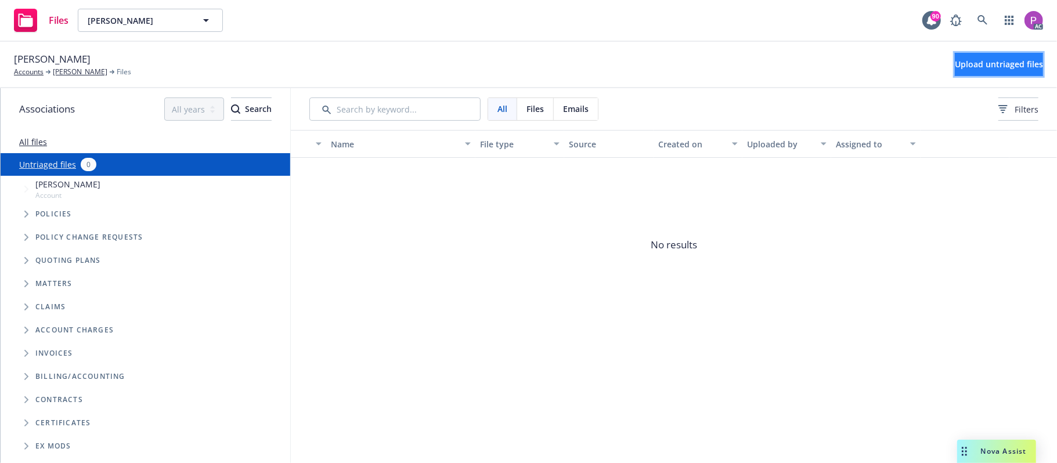
click at [955, 61] on span "Upload untriaged files" at bounding box center [999, 64] width 88 height 11
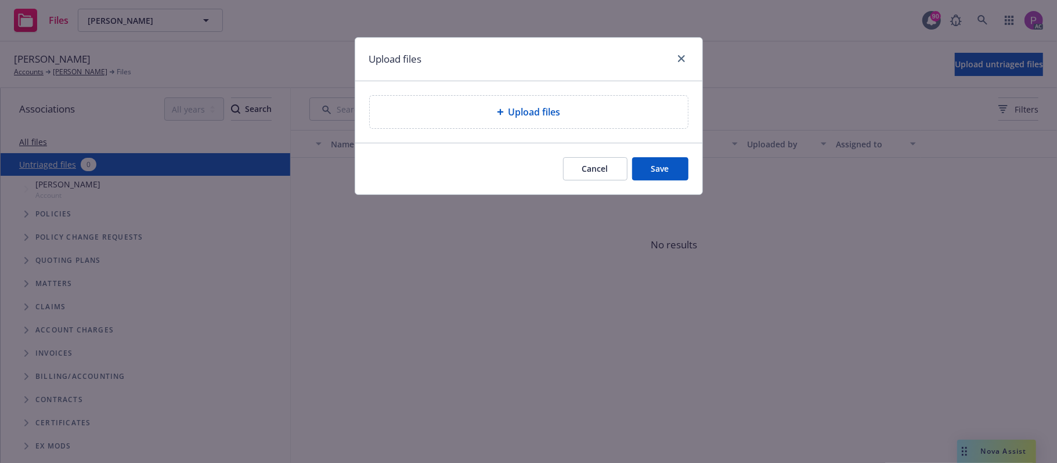
click at [636, 114] on div "Upload files" at bounding box center [529, 112] width 300 height 14
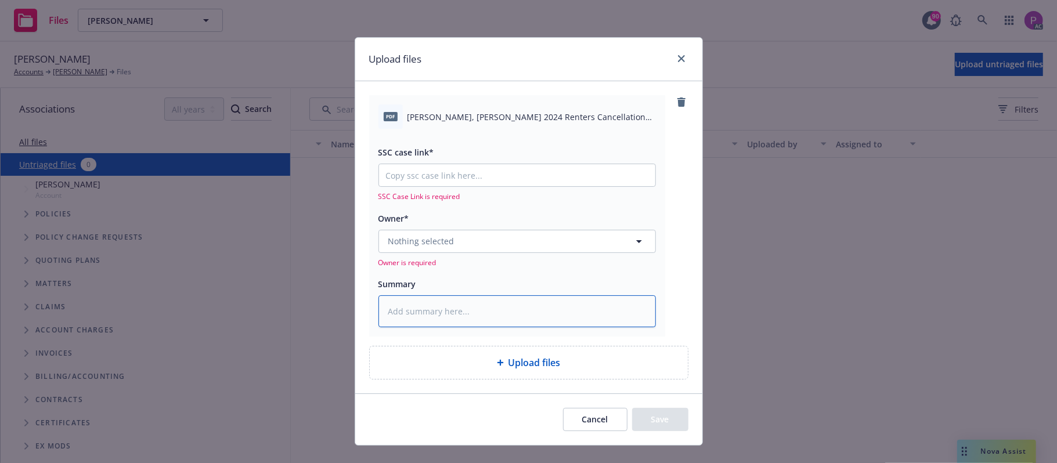
click at [464, 307] on textarea at bounding box center [518, 312] width 278 height 33
paste textarea "Gilwit, Craig_ 2024 Renters Cancellation Request"
type textarea "x"
type textarea "Gilwit, Craig_ 2024 Renters Cancellation Request"
click at [516, 173] on input "SSC case link*" at bounding box center [517, 175] width 276 height 22
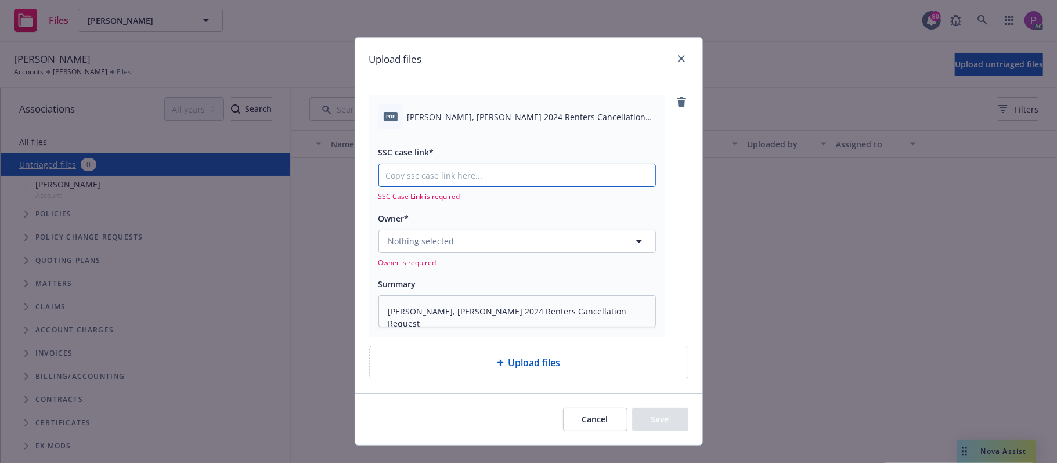
paste input "https://newfront-ssc.lightning.force.com/lightning/r/Case/500Vz00000SeVmYIAV/vi…"
type textarea "x"
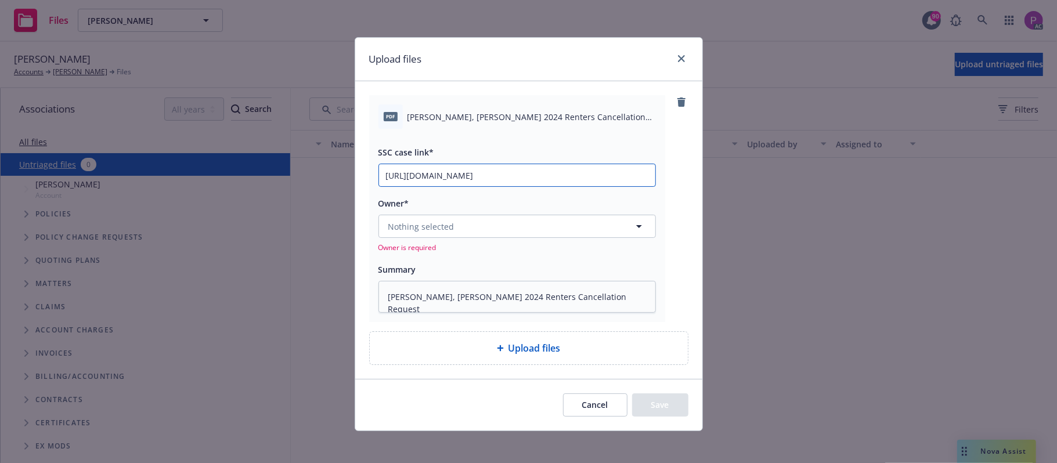
scroll to position [0, 60]
type input "https://newfront-ssc.lightning.force.com/lightning/r/Case/500Vz00000SeVmYIAV/vi…"
click at [492, 221] on button "Nothing selected" at bounding box center [518, 226] width 278 height 23
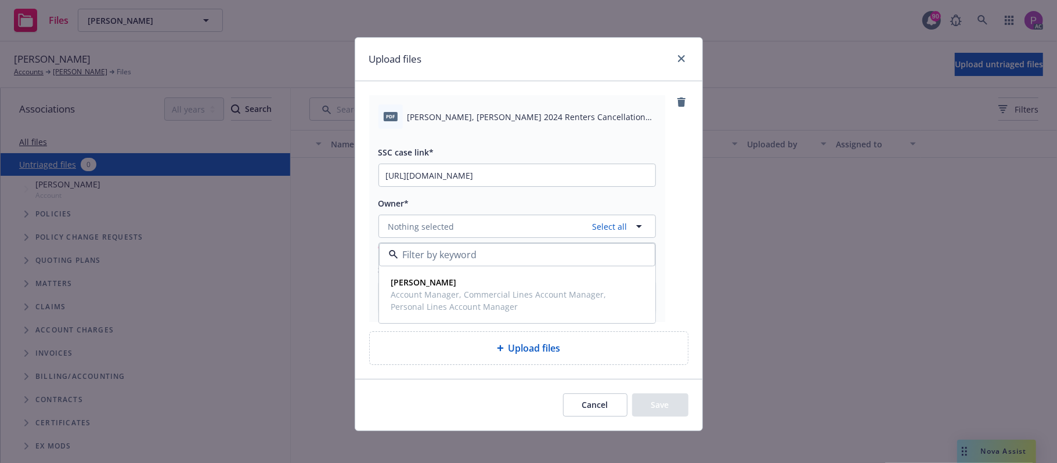
click at [455, 397] on div "Cancel Save" at bounding box center [528, 405] width 347 height 52
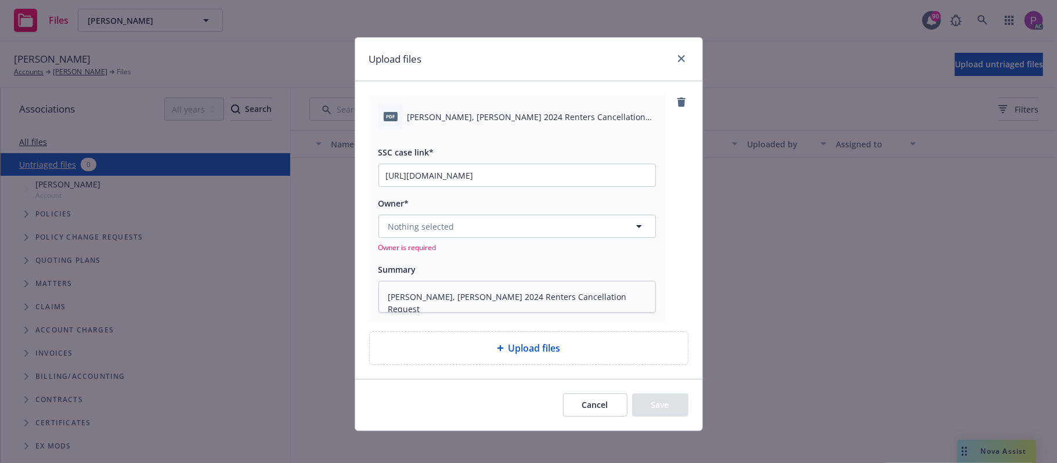
click at [495, 210] on div "Owner*" at bounding box center [518, 203] width 278 height 14
click at [499, 224] on button "Nothing selected" at bounding box center [518, 226] width 278 height 23
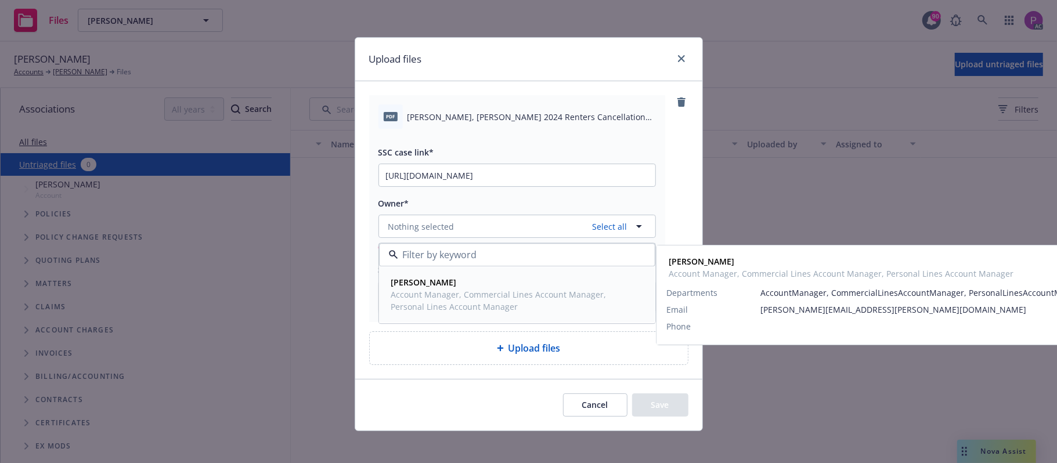
click at [486, 298] on span "Account Manager, Commercial Lines Account Manager, Personal Lines Account Manag…" at bounding box center [516, 301] width 250 height 24
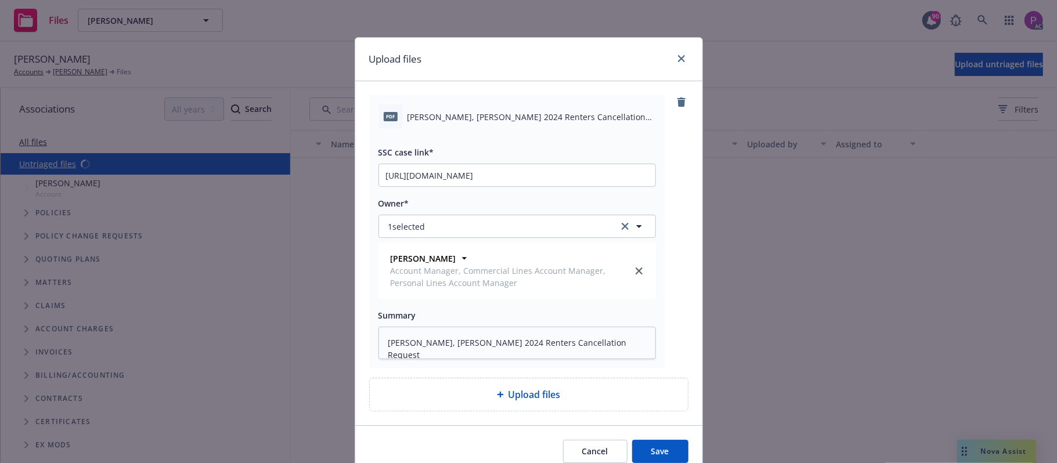
click at [510, 388] on span "Upload files" at bounding box center [535, 395] width 52 height 14
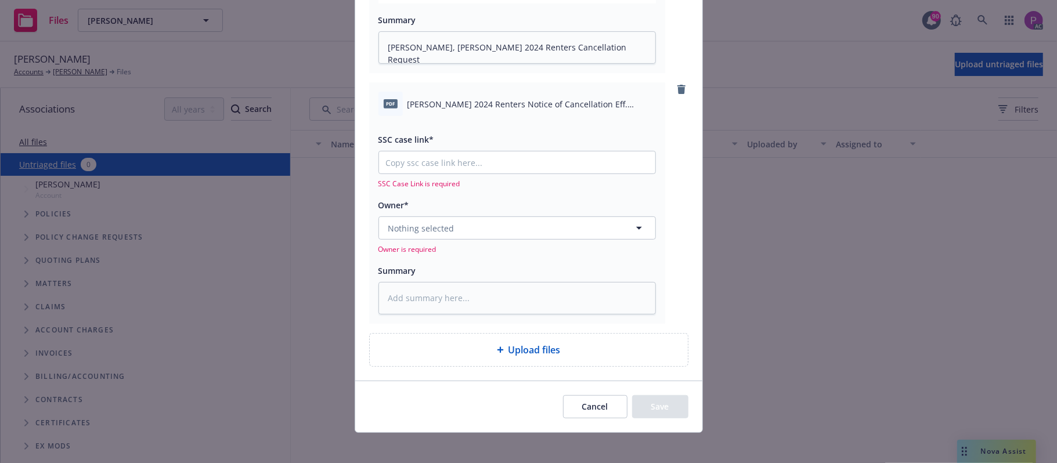
scroll to position [303, 0]
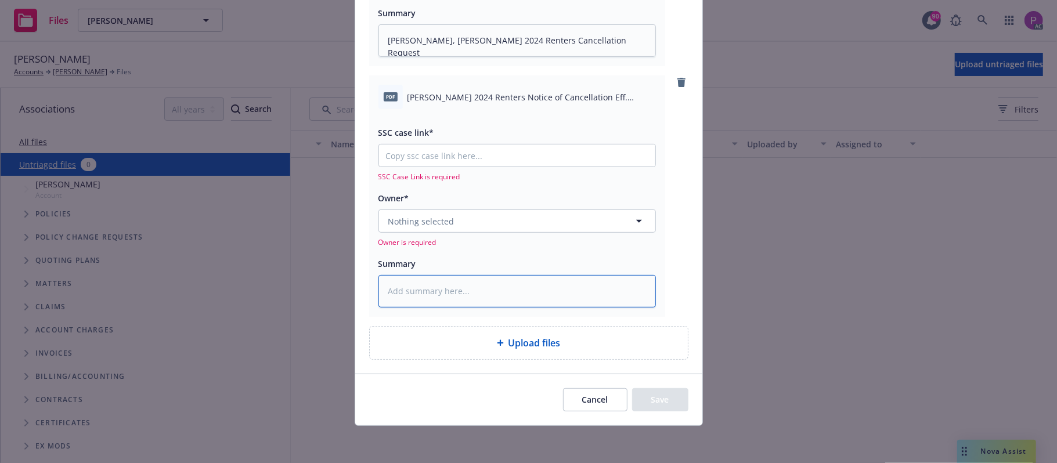
click at [438, 295] on textarea at bounding box center [518, 291] width 278 height 33
paste textarea "Gilwit, Craig 2024 Renters Notice of Cancellation Eff. 10-10-2025"
type textarea "x"
type textarea "Gilwit, Craig 2024 Renters Notice of Cancellation Eff. 10-10-2025"
click at [543, 161] on input "SSC case link*" at bounding box center [517, 156] width 276 height 22
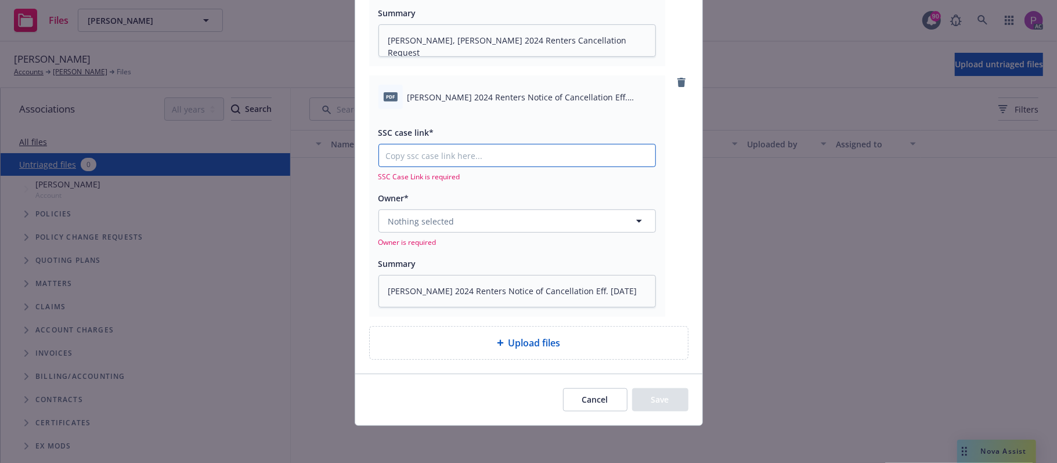
paste input "https://newfront-ssc.lightning.force.com/lightning/r/Case/500Vz00000SeTzHIAV/vi…"
type textarea "x"
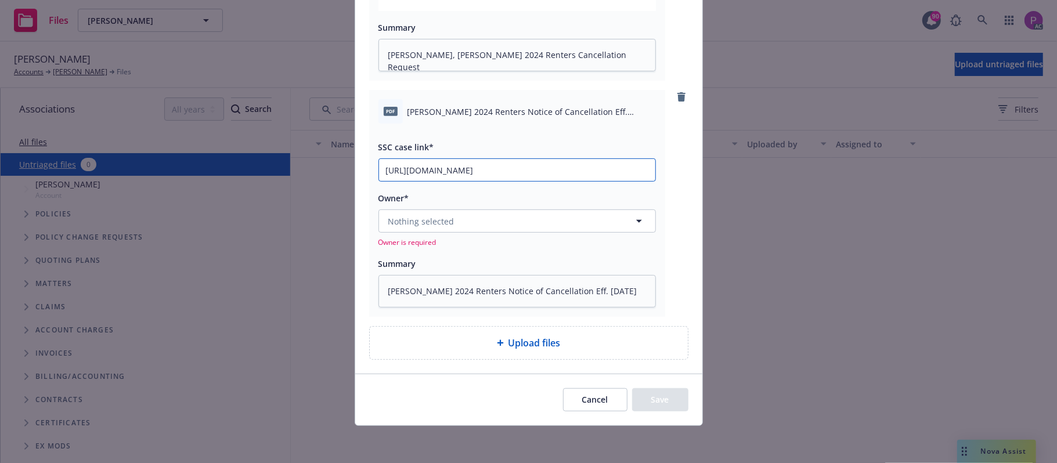
scroll to position [289, 0]
type input "https://newfront-ssc.lightning.force.com/lightning/r/Case/500Vz00000SeTzHIAV/vi…"
click at [526, 215] on button "Nothing selected" at bounding box center [518, 221] width 278 height 23
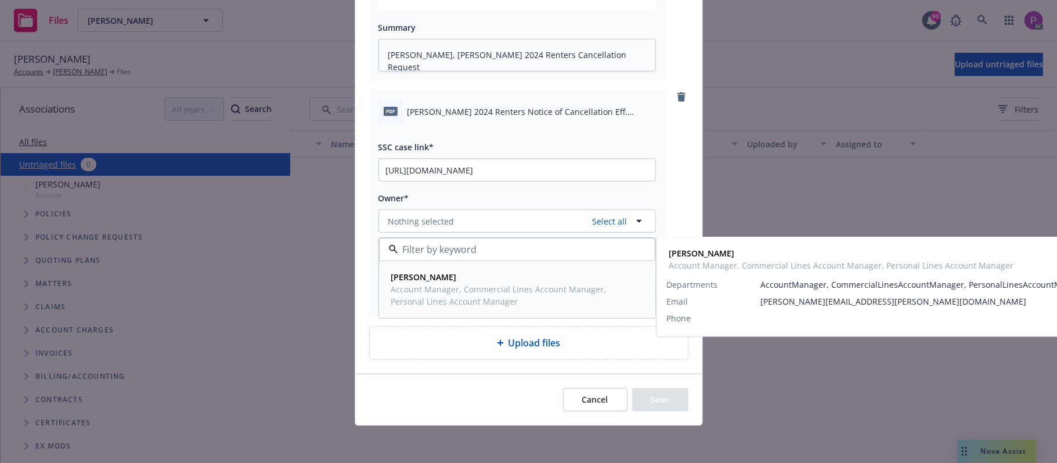
drag, startPoint x: 489, startPoint y: 289, endPoint x: 494, endPoint y: 296, distance: 8.4
click at [489, 289] on span "Account Manager, Commercial Lines Account Manager, Personal Lines Account Manag…" at bounding box center [516, 295] width 250 height 24
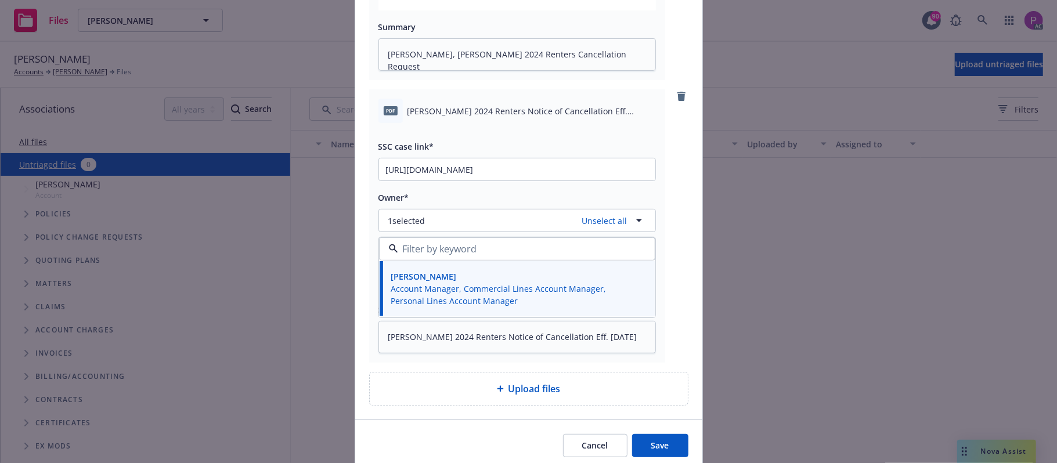
click at [635, 440] on button "Save" at bounding box center [660, 445] width 56 height 23
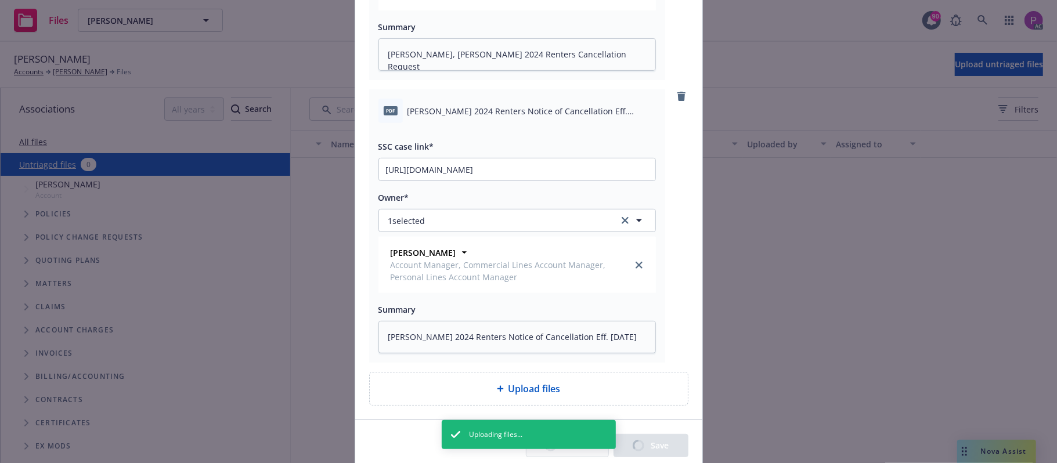
type textarea "x"
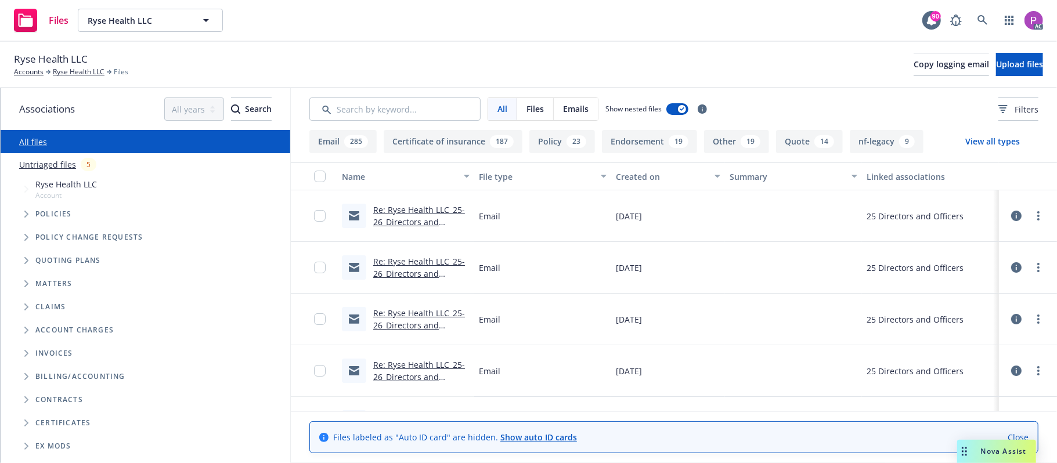
click at [48, 171] on div "Untriaged files 5" at bounding box center [152, 164] width 266 height 13
click at [49, 164] on link "Untriaged files" at bounding box center [47, 165] width 57 height 12
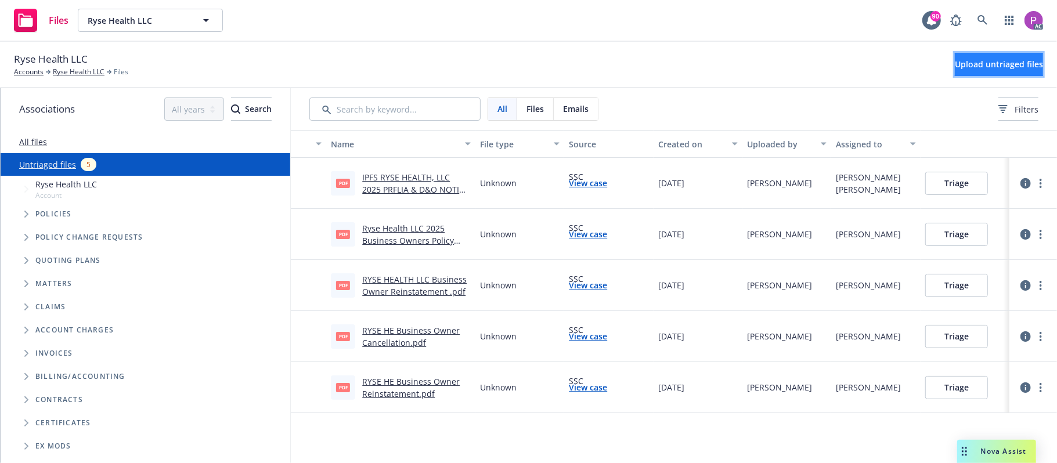
click at [955, 69] on span "Upload untriaged files" at bounding box center [999, 64] width 88 height 11
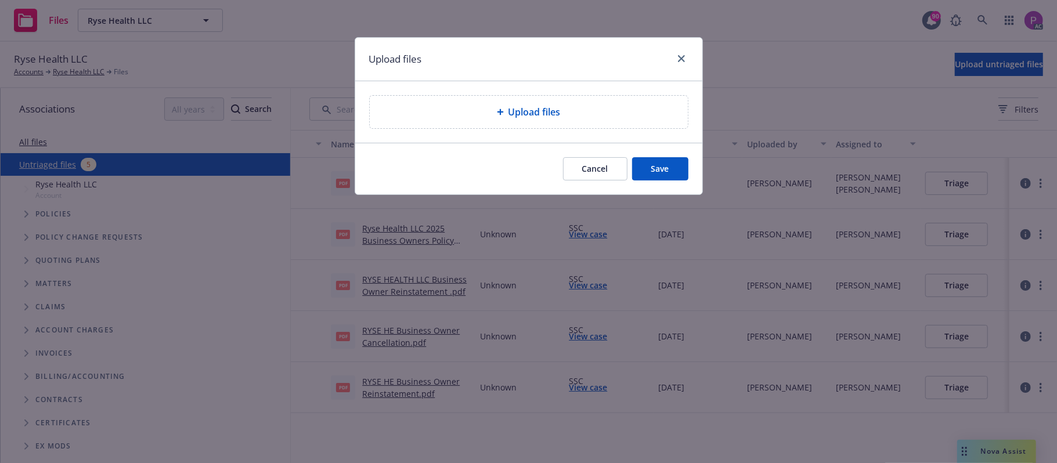
click at [505, 129] on div "Upload files" at bounding box center [528, 112] width 319 height 34
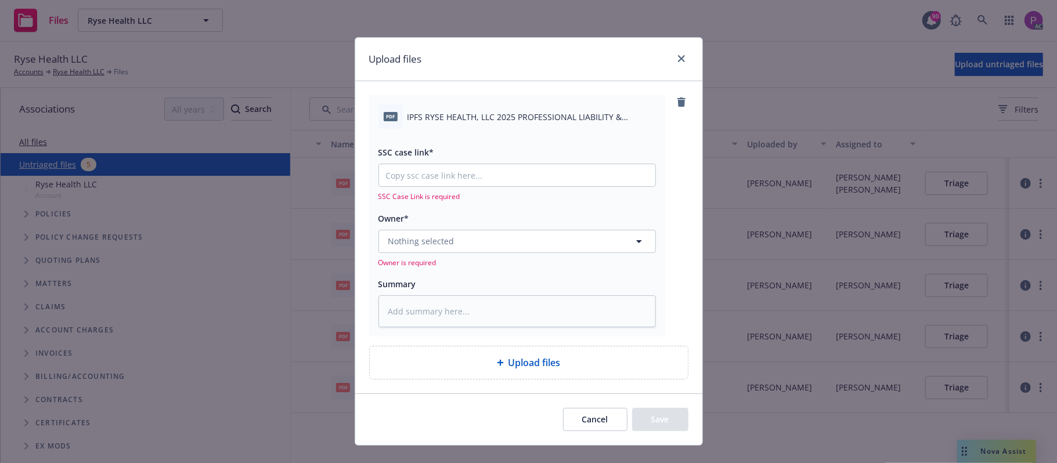
click at [513, 120] on span "IPFS RYSE HEALTH, LLC 2025 PROFESSIONAL LIABILITY & DIRECTORS & OFFICERS NOTICE…" at bounding box center [532, 117] width 248 height 12
copy div "IPFS RYSE HEALTH, LLC 2025 PROFESSIONAL LIABILITY & DIRECTORS & OFFICERS NOTICE…"
click at [455, 312] on textarea at bounding box center [518, 312] width 278 height 33
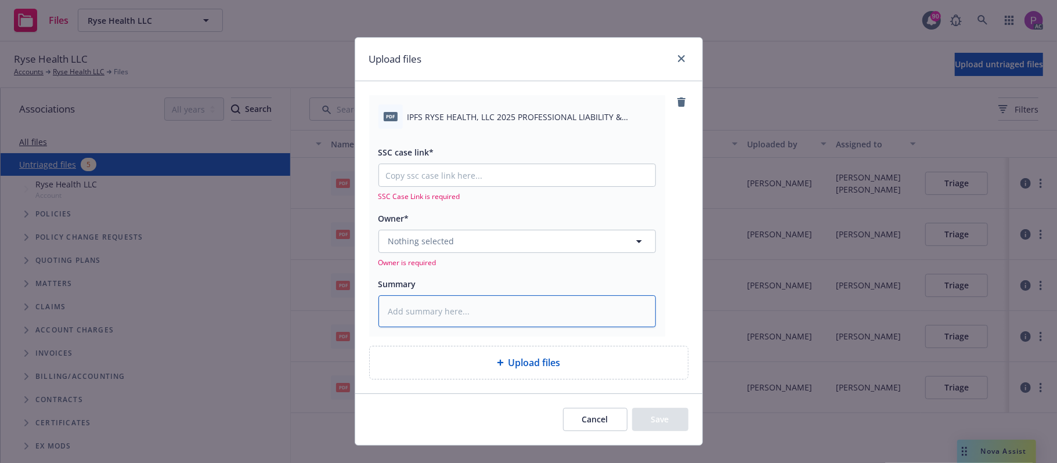
paste textarea "IPFS RYSE HEALTH, LLC 2025 PROFESSIONAL LIABILITY & DIRECTORS & OFFICERS NOTICE…"
type textarea "x"
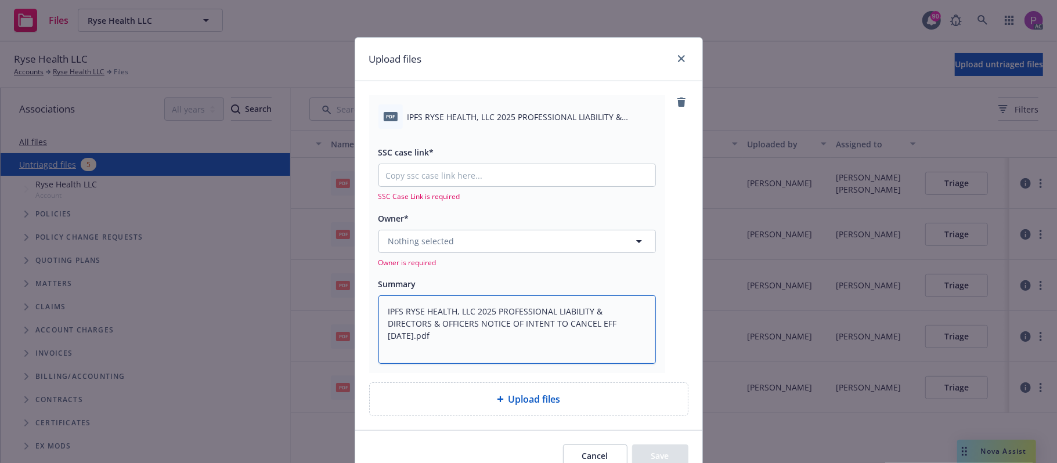
type textarea "IPFS RYSE HEALTH, LLC 2025 PROFESSIONAL LIABILITY & DIRECTORS & OFFICERS NOTICE…"
click at [468, 178] on input "SSC case link*" at bounding box center [517, 175] width 276 height 22
paste input "https://newfront-ssc.lightning.force.com/lightning/r/Case/500Vz00000SeFrZIAV/vi…"
type textarea "x"
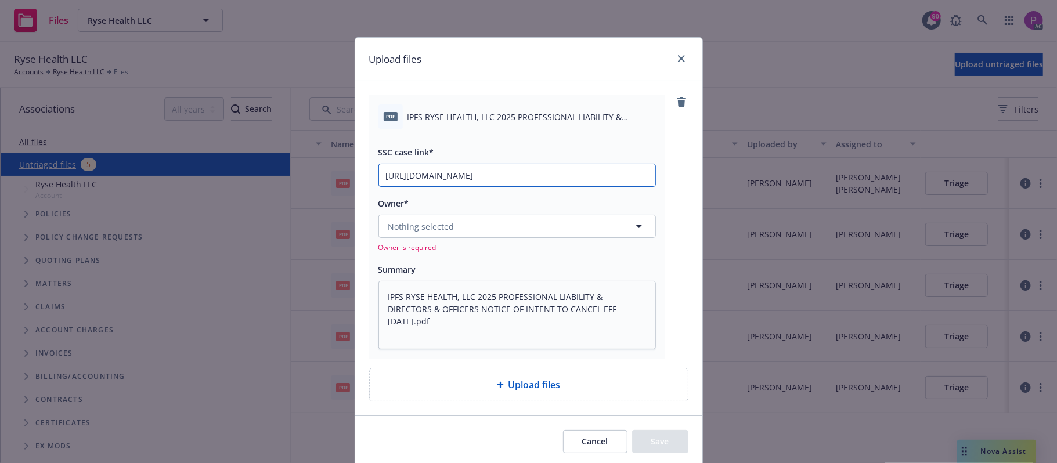
scroll to position [0, 159]
type input "https://newfront-ssc.lightning.force.com/lightning/r/Case/500Vz00000SeFrZIAV/vi…"
click at [468, 217] on button "Nothing selected" at bounding box center [518, 226] width 278 height 23
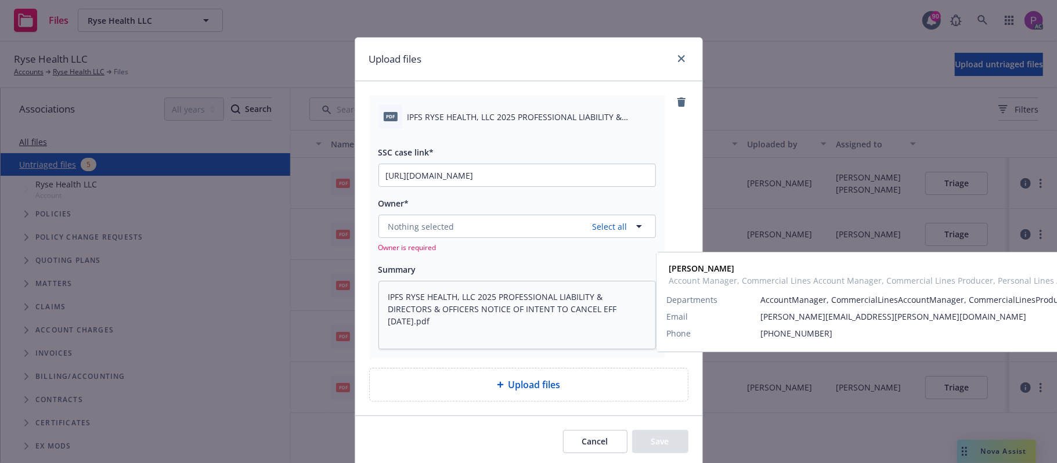
click at [463, 298] on span "Account Manager, Commercial Lines Account Manager, Commercial Lines Producer, P…" at bounding box center [516, 307] width 250 height 37
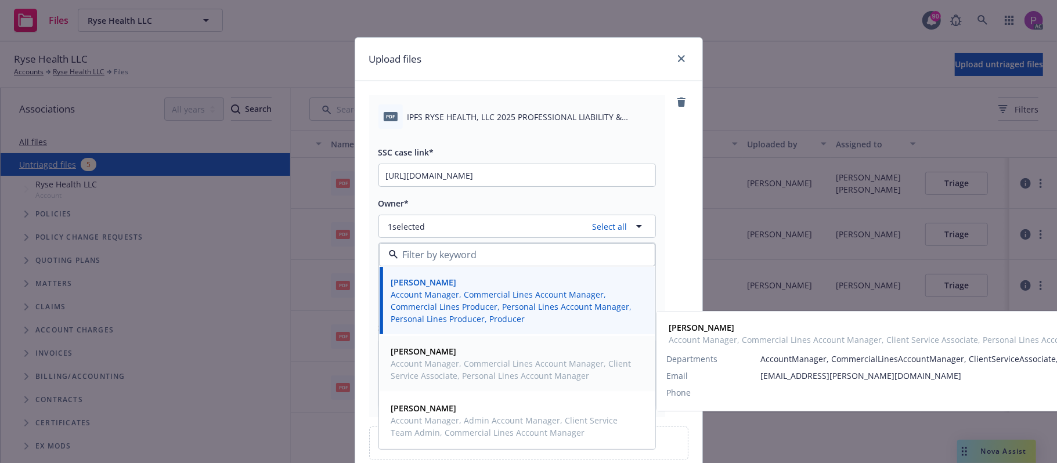
click at [459, 358] on span "Salvador Pizzo" at bounding box center [516, 351] width 250 height 12
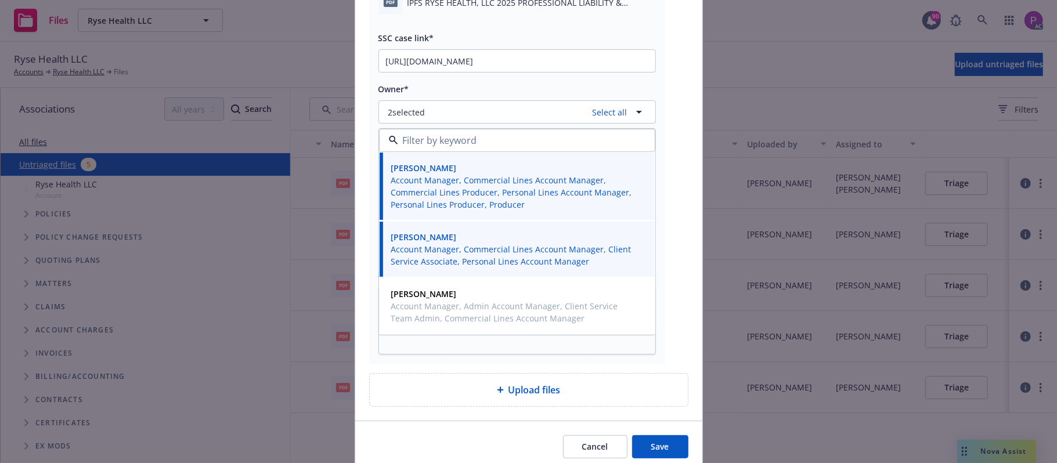
scroll to position [163, 0]
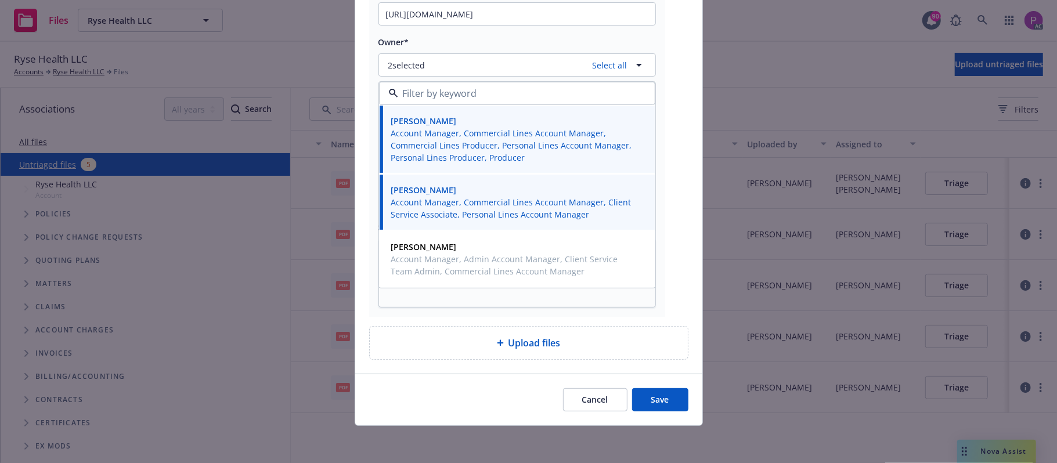
click at [661, 402] on button "Save" at bounding box center [660, 399] width 56 height 23
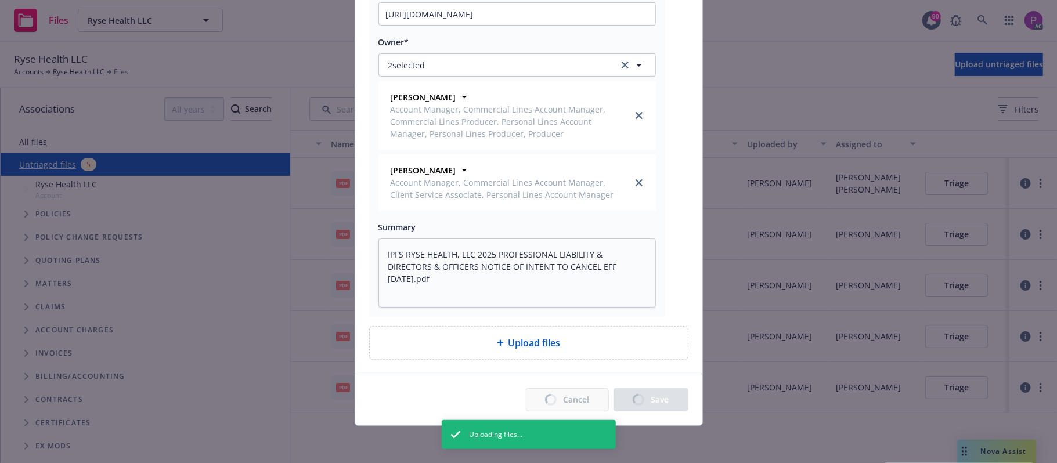
type textarea "x"
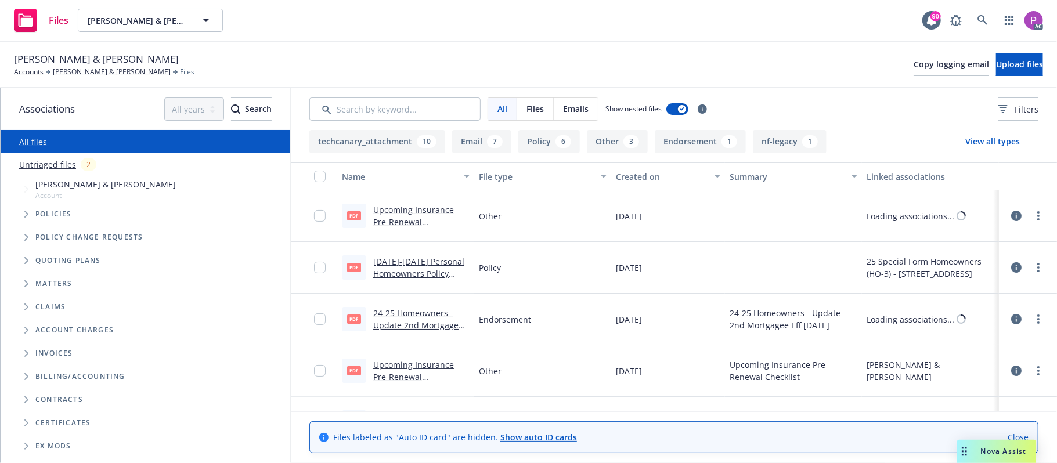
click at [47, 166] on link "Untriaged files" at bounding box center [47, 165] width 57 height 12
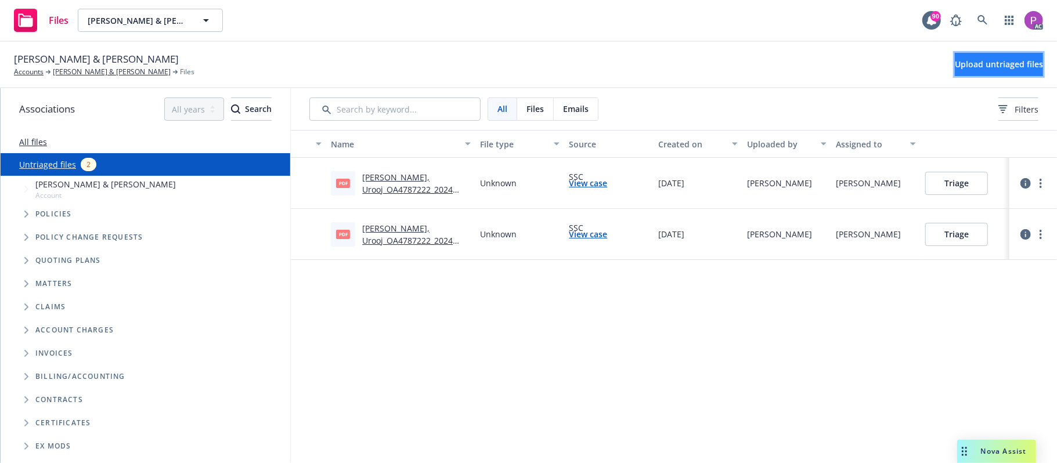
click at [955, 54] on button "Upload untriaged files" at bounding box center [999, 64] width 88 height 23
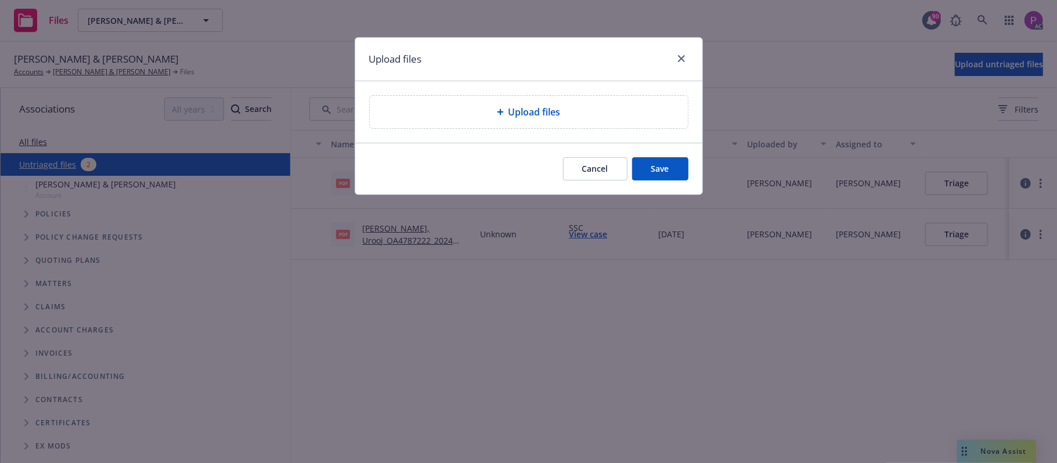
click at [570, 107] on div "Upload files" at bounding box center [529, 112] width 300 height 14
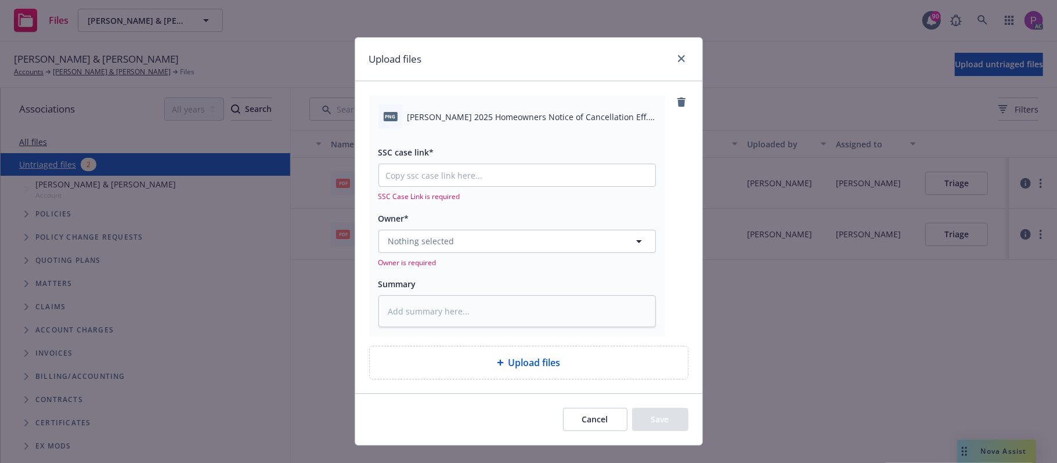
click at [485, 349] on div "Upload files" at bounding box center [529, 363] width 318 height 33
click at [460, 314] on textarea at bounding box center [518, 312] width 278 height 33
paste textarea "[PERSON_NAME] 2025 Homeowners Notice of Cancellation Eff. [DATE]"
type textarea "x"
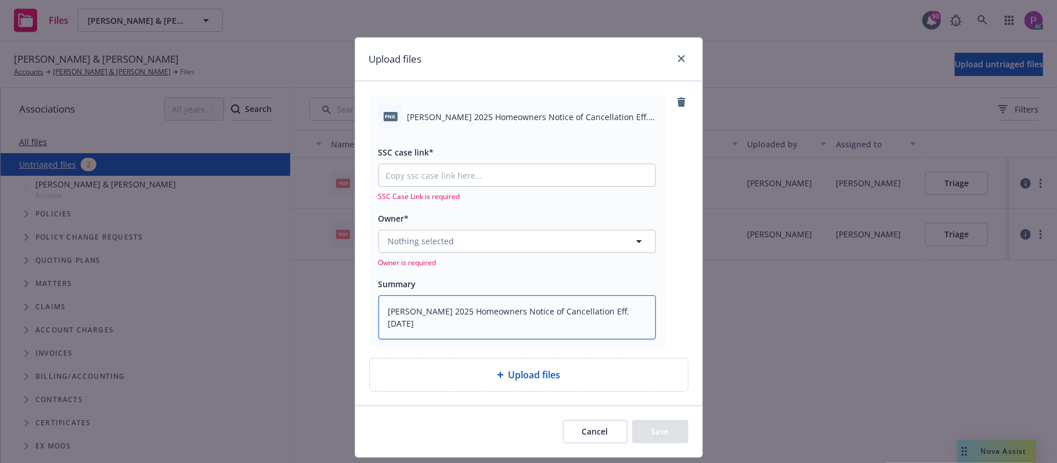
type textarea "[PERSON_NAME] 2025 Homeowners Notice of Cancellation Eff. [DATE]"
click at [485, 175] on input "SSC case link*" at bounding box center [517, 175] width 276 height 22
paste input "[URL][DOMAIN_NAME]"
type textarea "x"
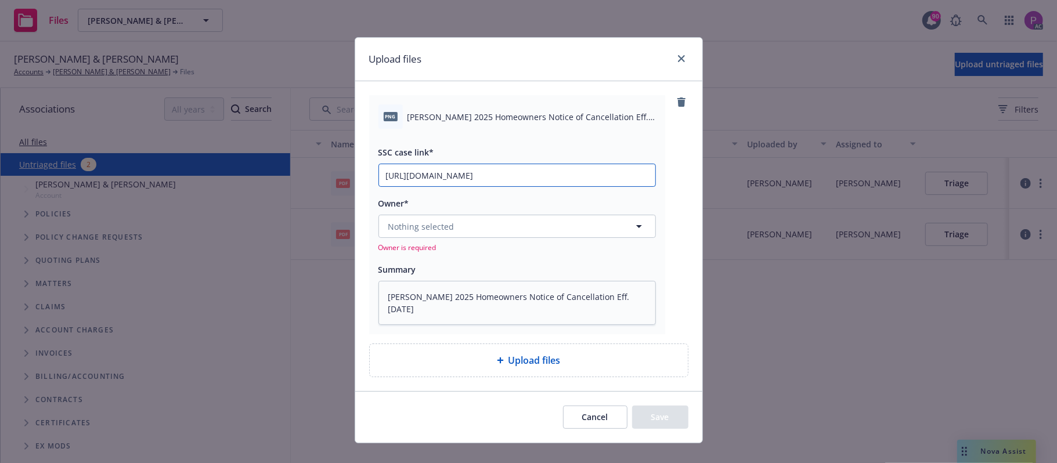
scroll to position [0, 161]
type input "[URL][DOMAIN_NAME]"
click at [476, 221] on button "Nothing selected" at bounding box center [518, 226] width 278 height 23
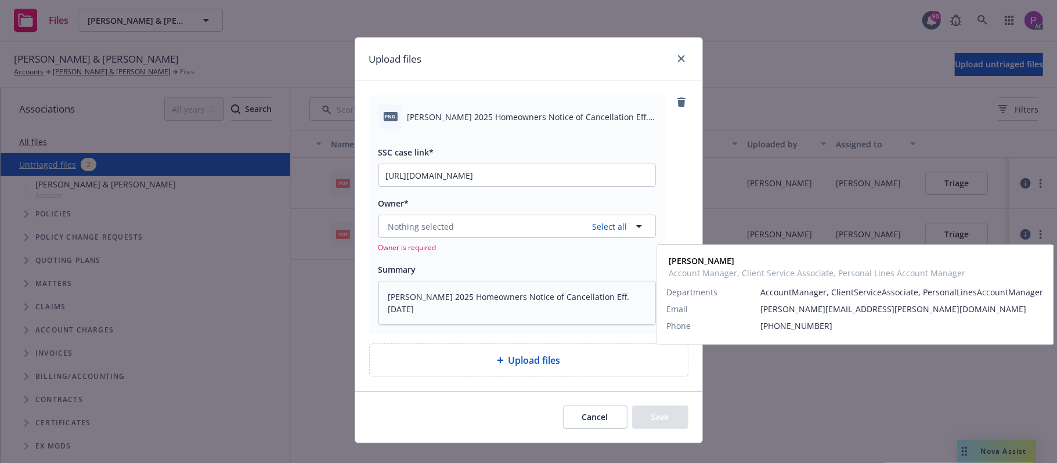
click at [447, 310] on span "Account Manager, Client Service Associate, Personal Lines Account Manager" at bounding box center [516, 301] width 250 height 24
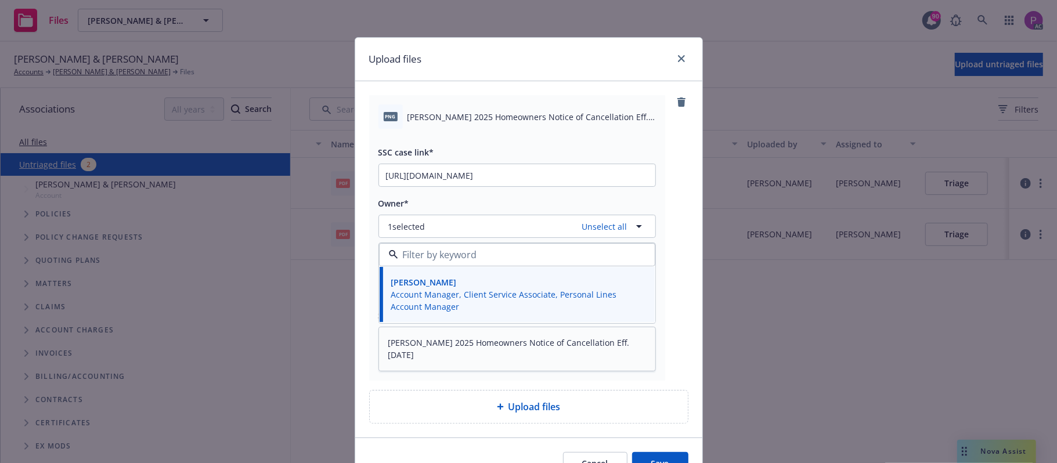
click at [658, 458] on button "Save" at bounding box center [660, 463] width 56 height 23
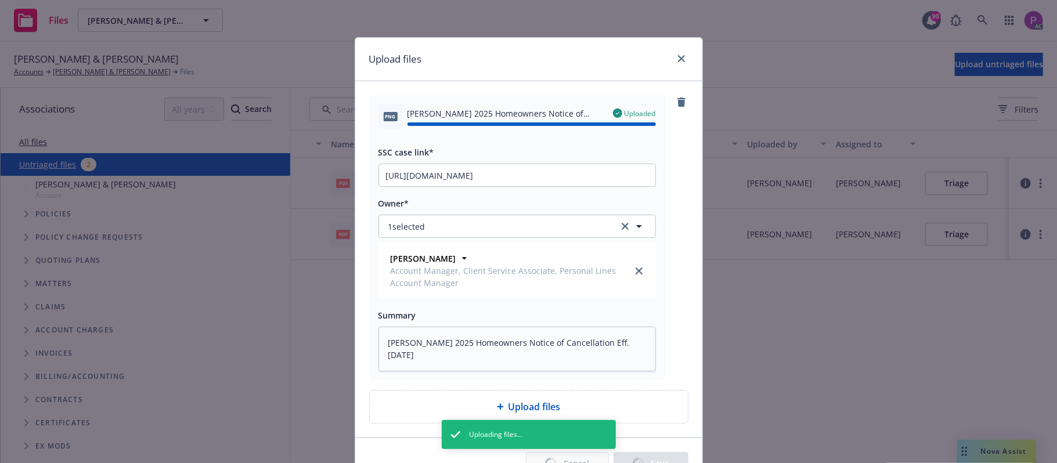
type textarea "x"
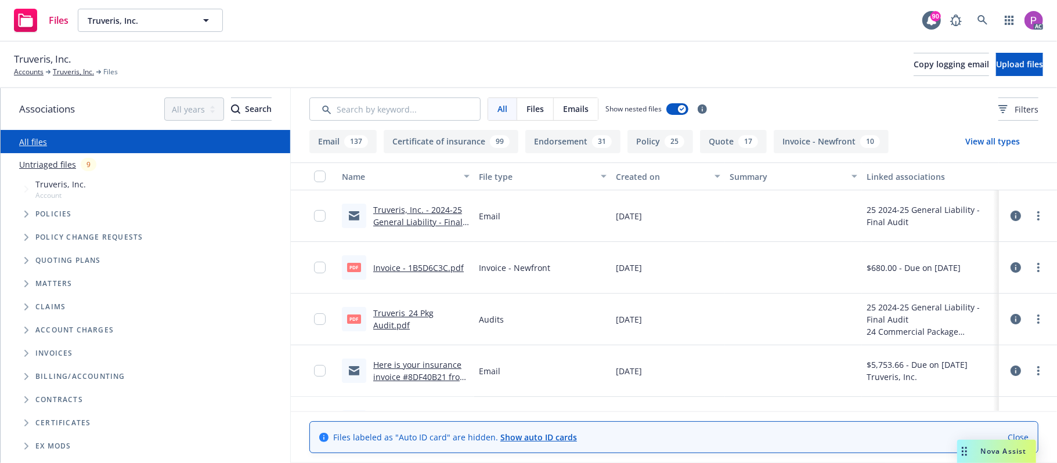
click at [70, 166] on link "Untriaged files" at bounding box center [47, 165] width 57 height 12
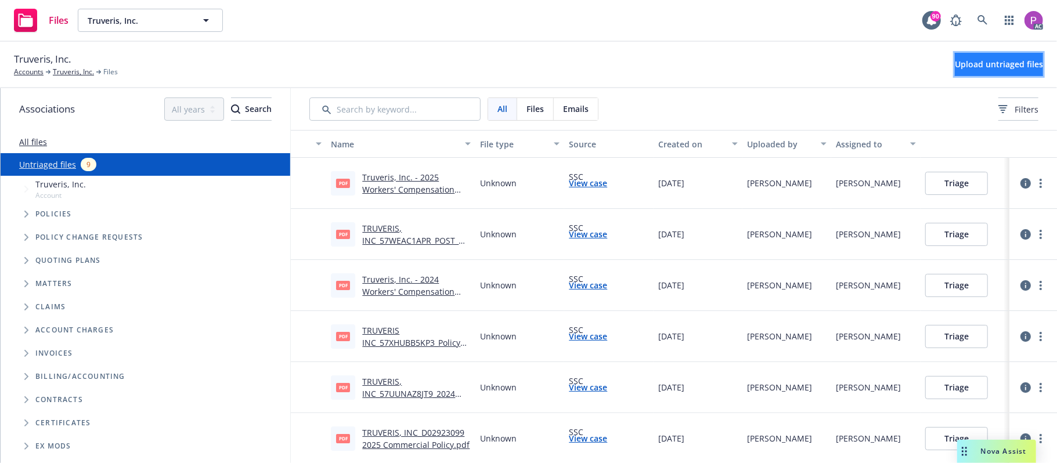
click at [996, 66] on span "Upload untriaged files" at bounding box center [999, 64] width 88 height 11
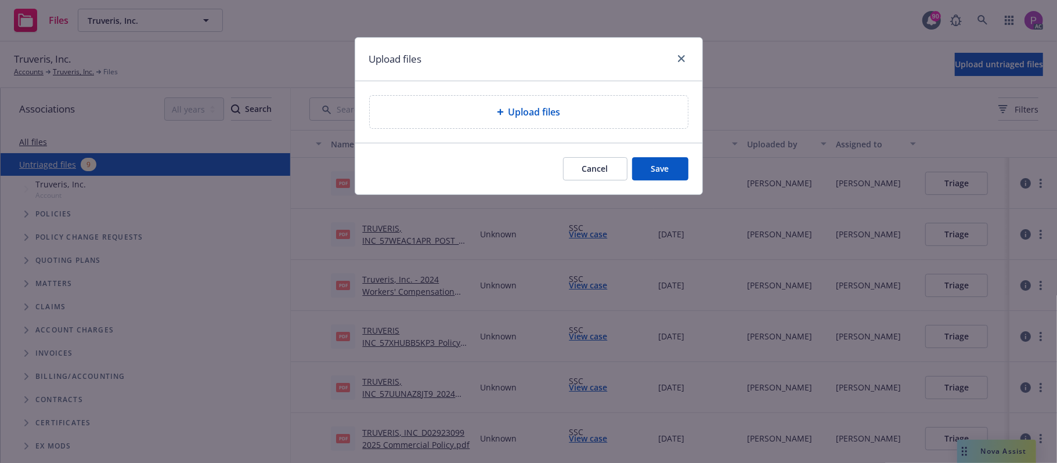
click at [490, 124] on div "Upload files" at bounding box center [529, 112] width 318 height 33
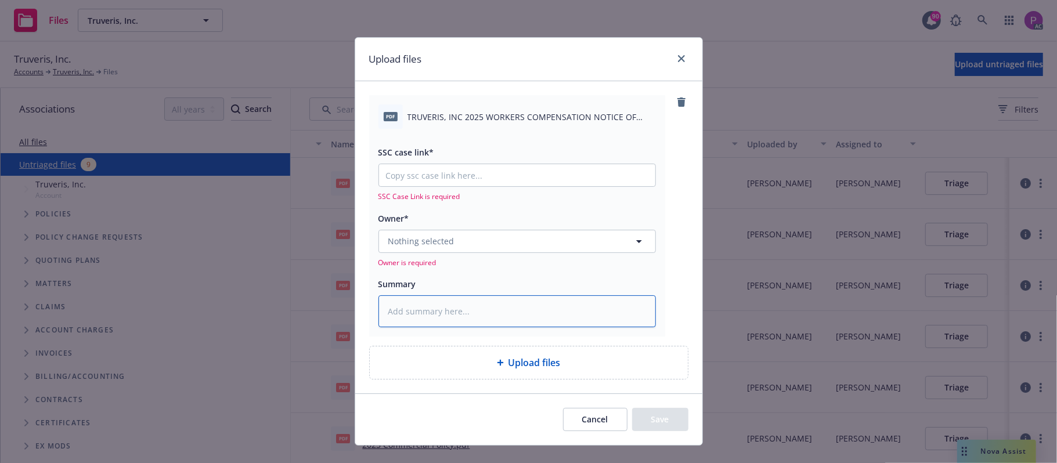
click at [502, 314] on textarea at bounding box center [518, 312] width 278 height 33
paste textarea "TRUVERIS, INC 2025 WORKERS COMPENSATION NOTICE OF CANCELLATION EFF. [DATE]"
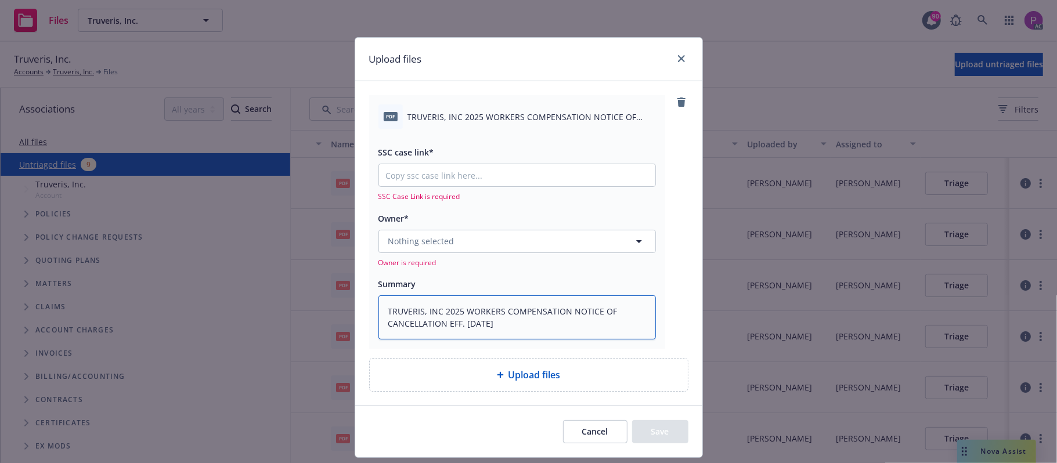
type textarea "x"
type textarea "TRUVERIS, INC 2025 WORKERS COMPENSATION NOTICE OF CANCELLATION EFF. [DATE]"
click at [452, 165] on input "SSC case link*" at bounding box center [517, 175] width 276 height 22
paste input "[URL][DOMAIN_NAME]"
type textarea "x"
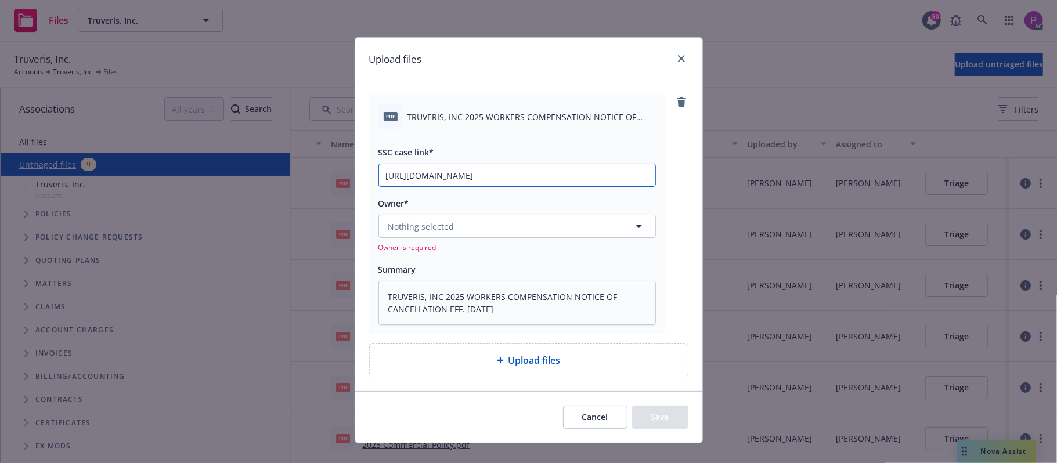
scroll to position [0, 160]
type input "https://newfront-ssc.lightning.force.com/lightning/r/Case/500Vz00000SeddtIAB/vi…"
click at [448, 239] on div "Nothing selected Owner is required" at bounding box center [518, 234] width 278 height 38
click at [451, 228] on button "Nothing selected" at bounding box center [518, 226] width 278 height 23
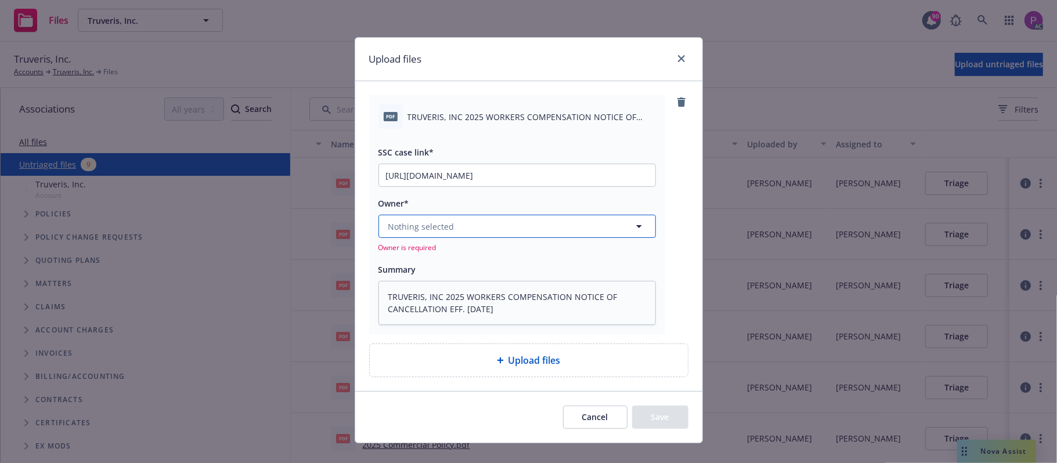
click at [563, 232] on button "Nothing selected" at bounding box center [518, 226] width 278 height 23
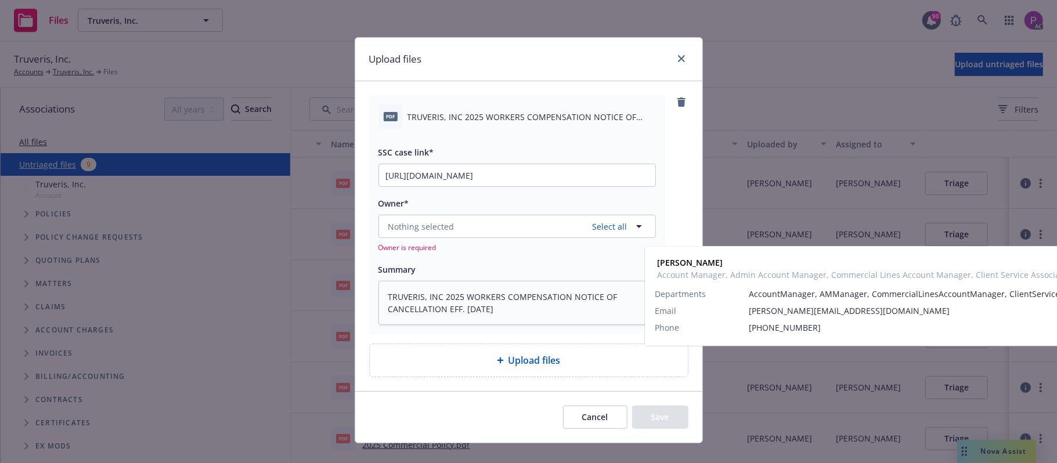
click at [502, 298] on span "Account Manager, Admin Account Manager, Commercial Lines Account Manager, Clien…" at bounding box center [516, 301] width 250 height 24
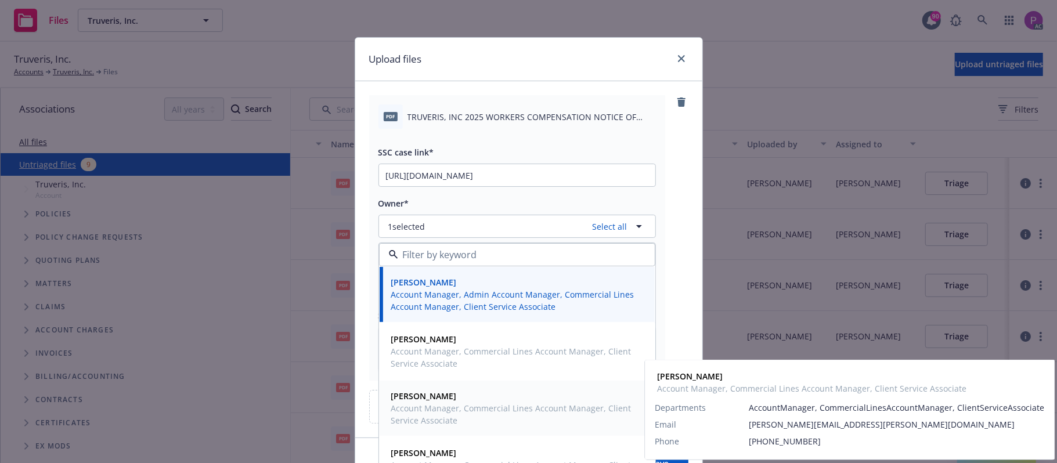
drag, startPoint x: 475, startPoint y: 405, endPoint x: 503, endPoint y: 356, distance: 56.2
click at [475, 406] on span "Account Manager, Commercial Lines Account Manager, Client Service Associate" at bounding box center [516, 414] width 250 height 24
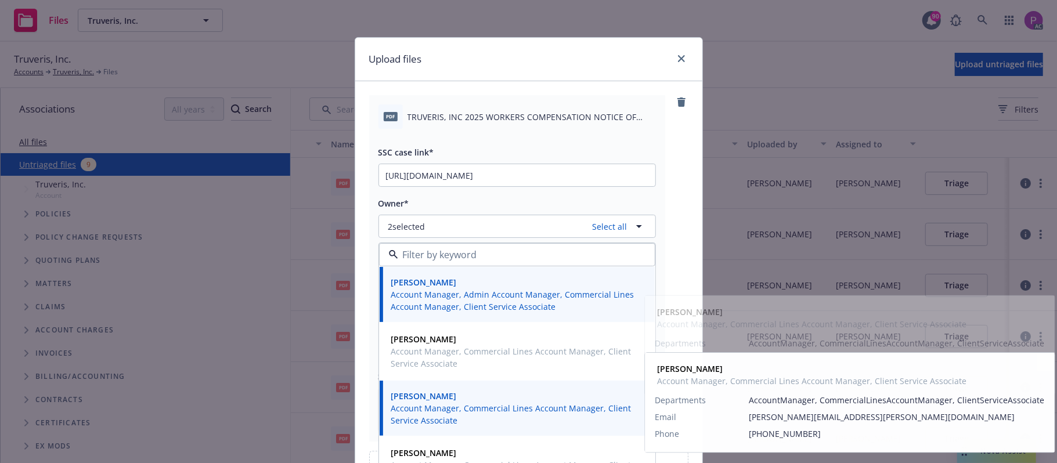
scroll to position [126, 0]
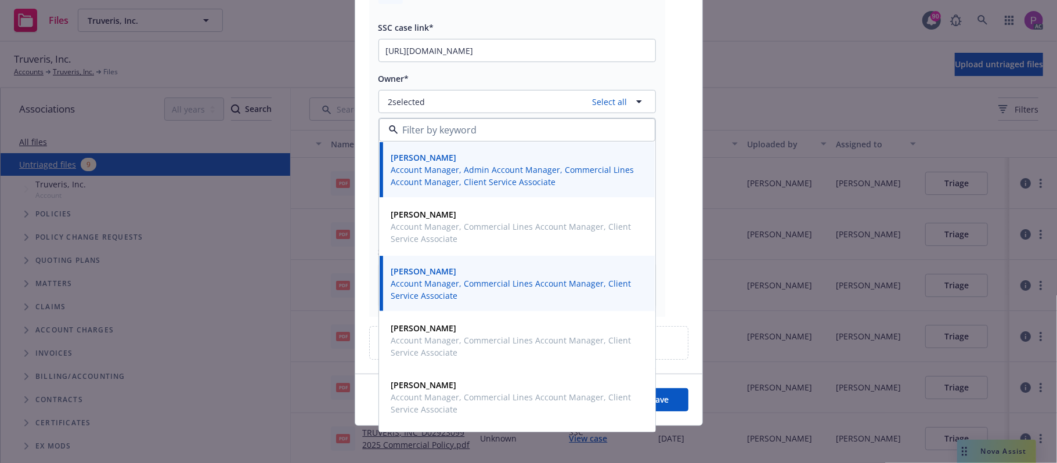
click at [694, 256] on div "pdf TRUVERIS, INC 2025 WORKERS COMPENSATION NOTICE OF CANCELLATION EFF. 08-20-2…" at bounding box center [528, 164] width 347 height 417
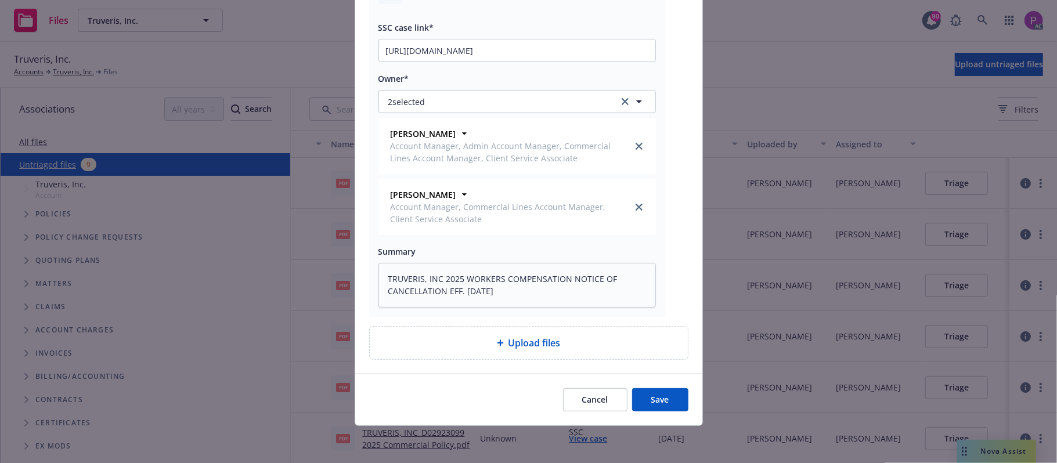
click at [651, 403] on button "Save" at bounding box center [660, 399] width 56 height 23
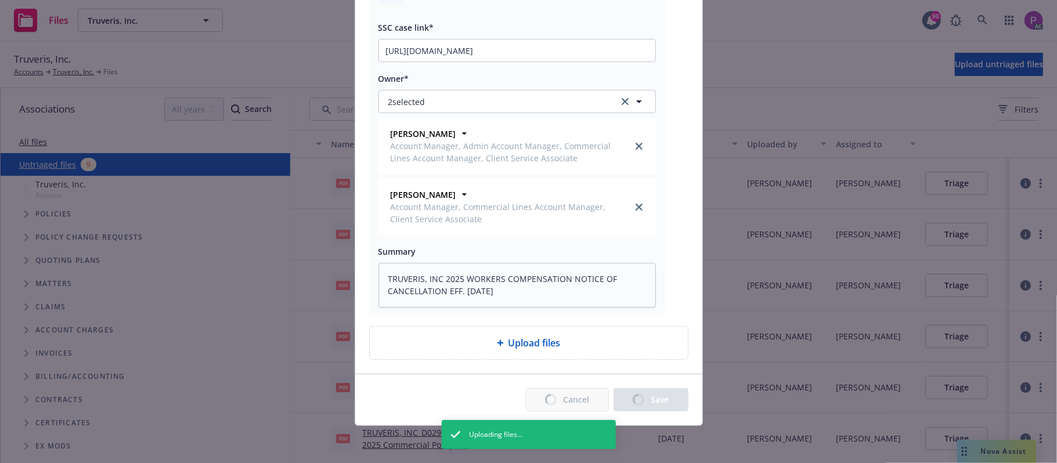
type textarea "x"
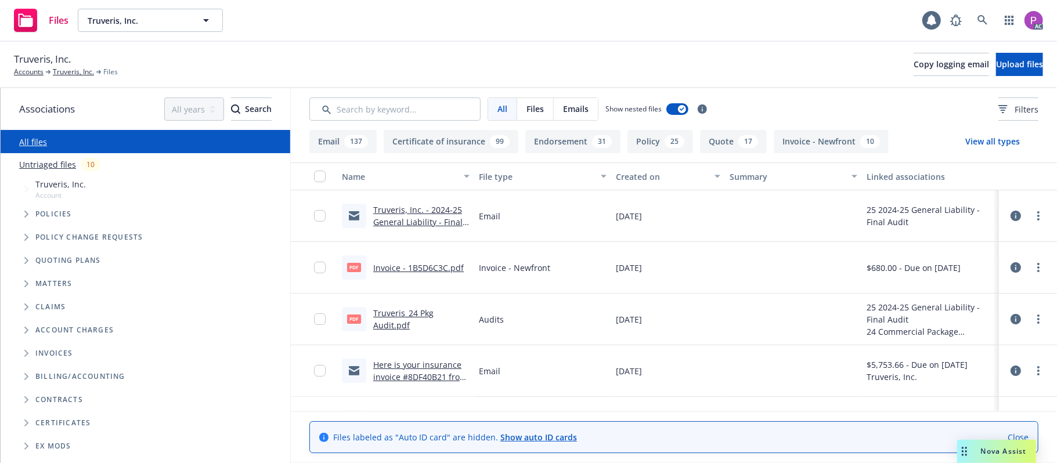
click at [50, 161] on link "Untriaged files" at bounding box center [47, 165] width 57 height 12
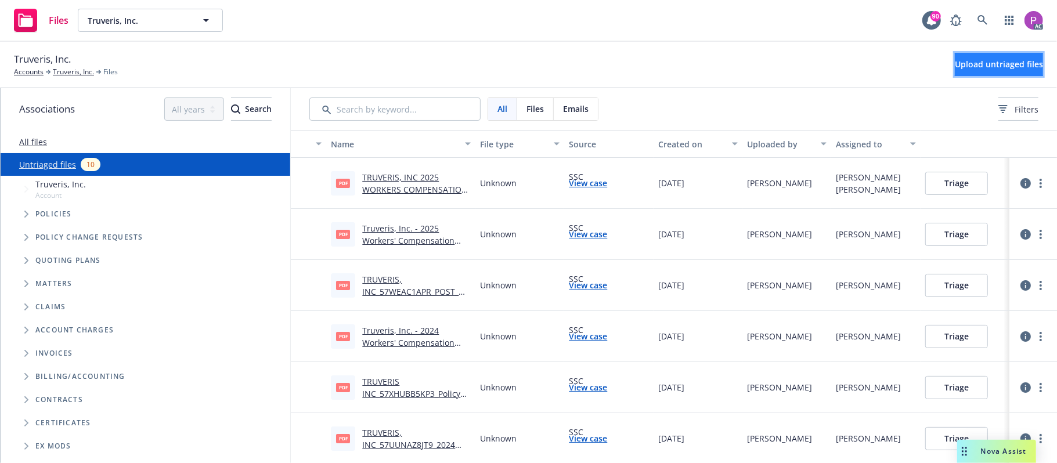
click at [966, 63] on span "Upload untriaged files" at bounding box center [999, 64] width 88 height 11
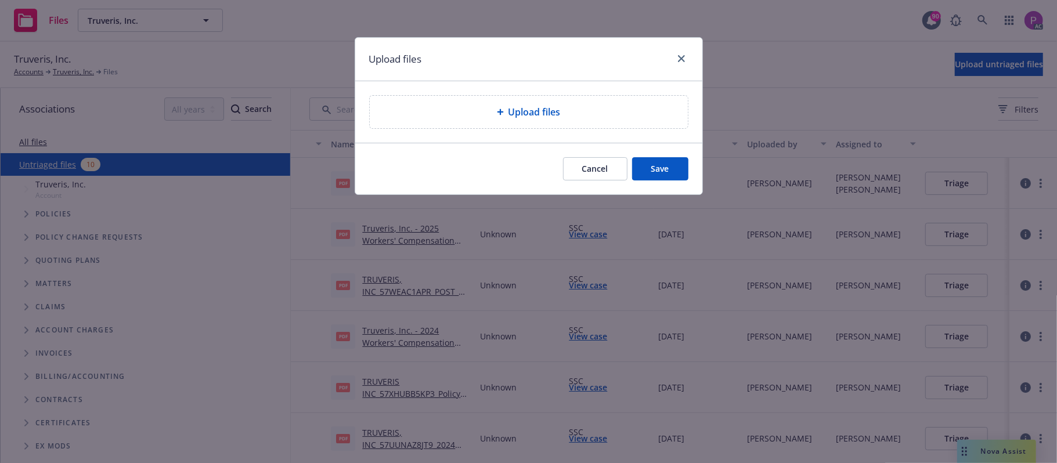
click at [472, 121] on div "Upload files" at bounding box center [529, 112] width 318 height 33
click at [600, 165] on button "Cancel" at bounding box center [595, 168] width 64 height 23
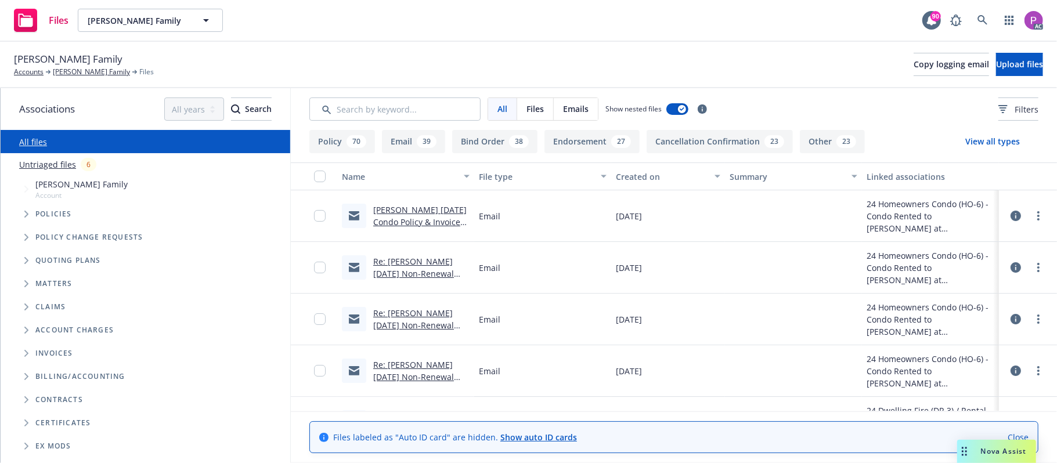
click at [52, 165] on link "Untriaged files" at bounding box center [47, 165] width 57 height 12
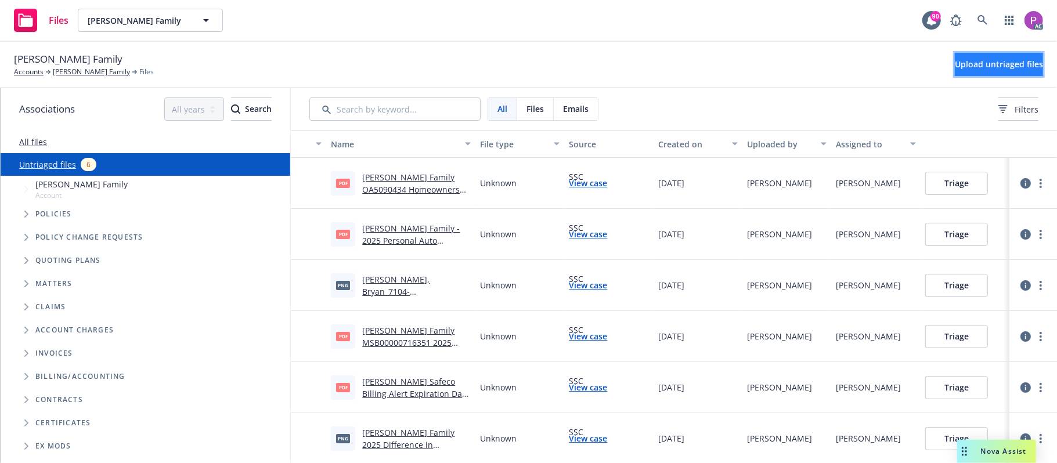
click at [955, 67] on span "Upload untriaged files" at bounding box center [999, 64] width 88 height 11
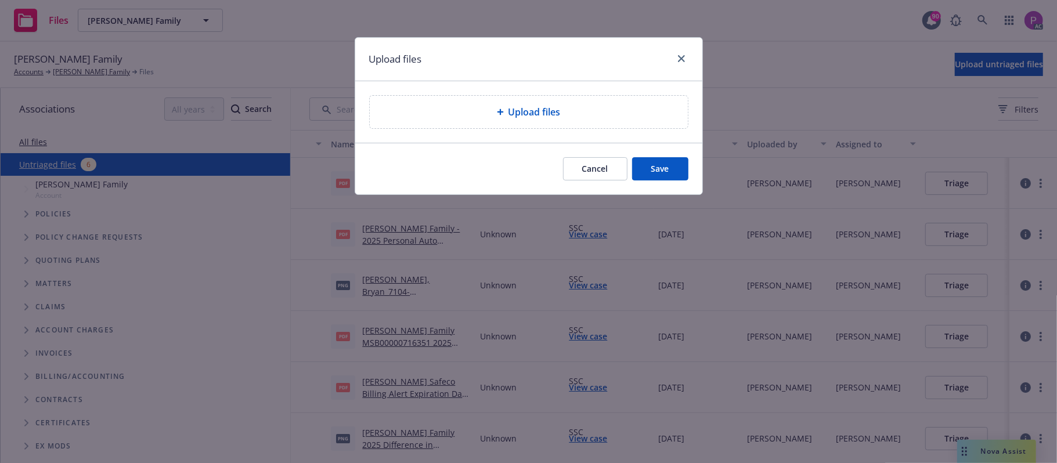
click at [438, 117] on div "Upload files" at bounding box center [529, 112] width 300 height 14
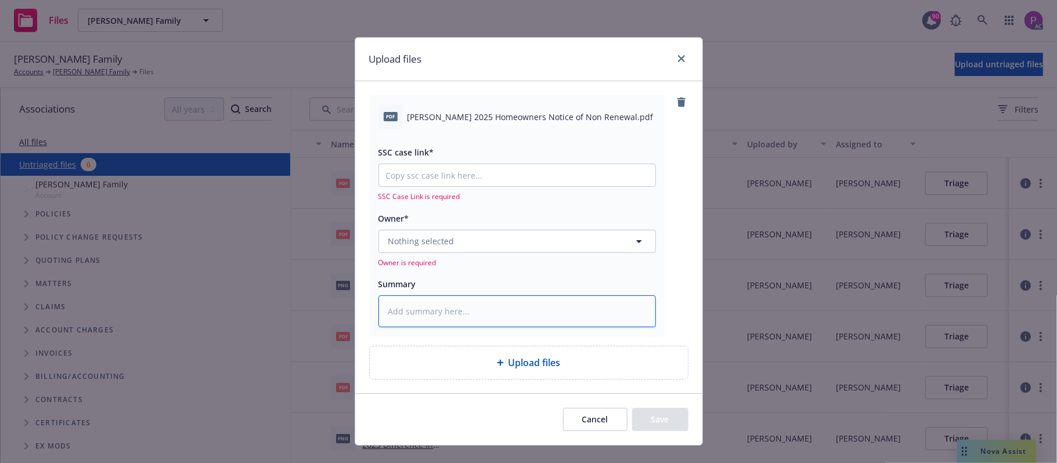
click at [432, 314] on textarea at bounding box center [518, 312] width 278 height 33
paste textarea "[PERSON_NAME] Family"
type textarea "x"
type textarea "[PERSON_NAME] Family"
type textarea "x"
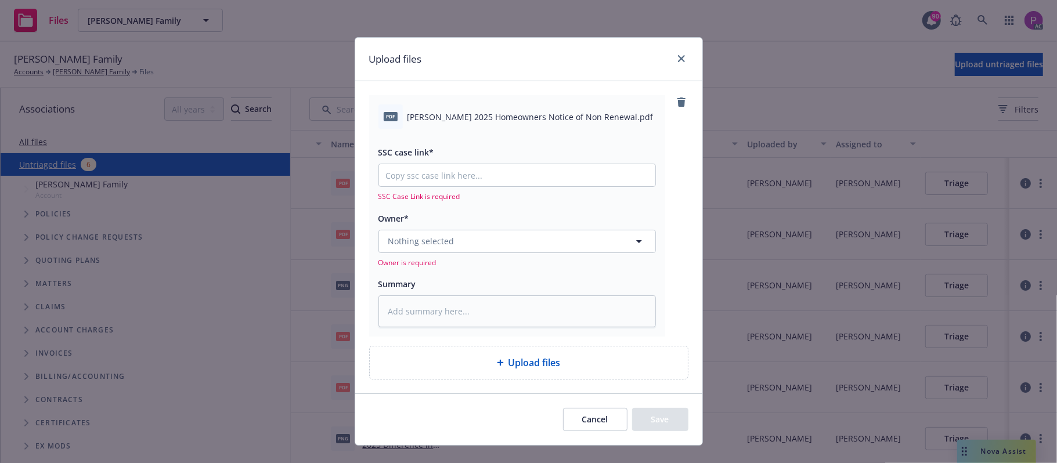
click at [435, 121] on span "[PERSON_NAME] 2025 Homeowners Notice of Non Renewal.pdf" at bounding box center [531, 117] width 246 height 12
click at [435, 119] on span "[PERSON_NAME] 2025 Homeowners Notice of Non Renewal.pdf" at bounding box center [531, 117] width 246 height 12
copy div "[PERSON_NAME] 2025 Homeowners Notice of Non Renewal.pdf"
click at [434, 312] on textarea at bounding box center [518, 312] width 278 height 33
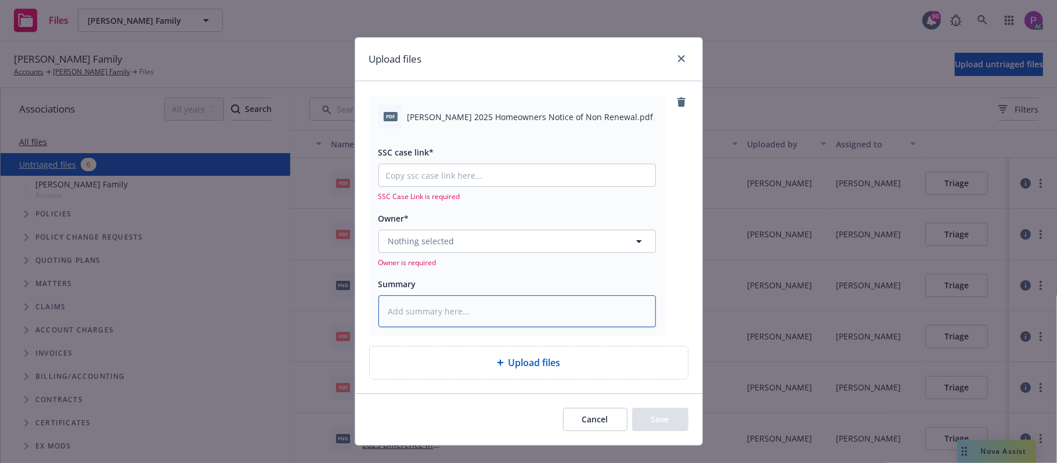
paste textarea "[PERSON_NAME] 2025 Homeowners Notice of Non Renewal.pdf"
type textarea "x"
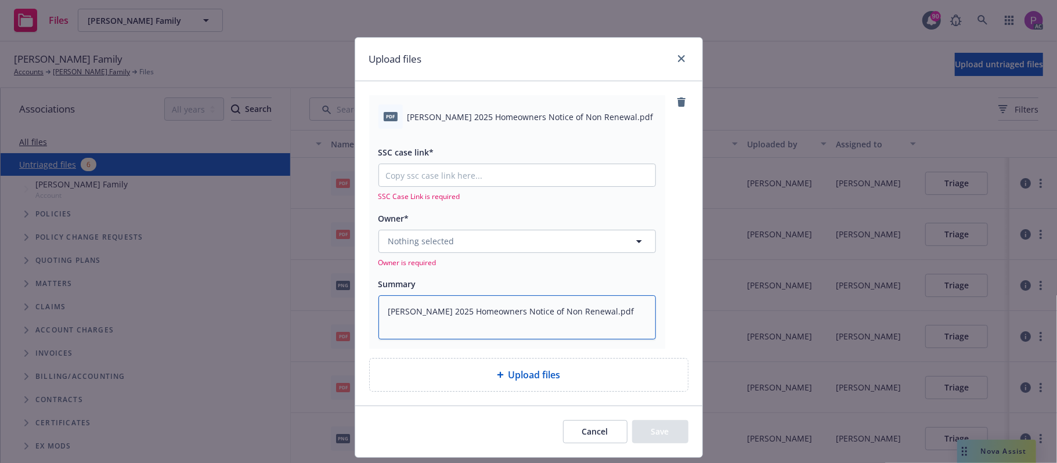
type textarea "[PERSON_NAME] 2025 Homeowners Notice of Non Renewal.pdf"
click at [412, 174] on input "SSC case link*" at bounding box center [517, 175] width 276 height 22
paste input "[URL][DOMAIN_NAME]"
type textarea "x"
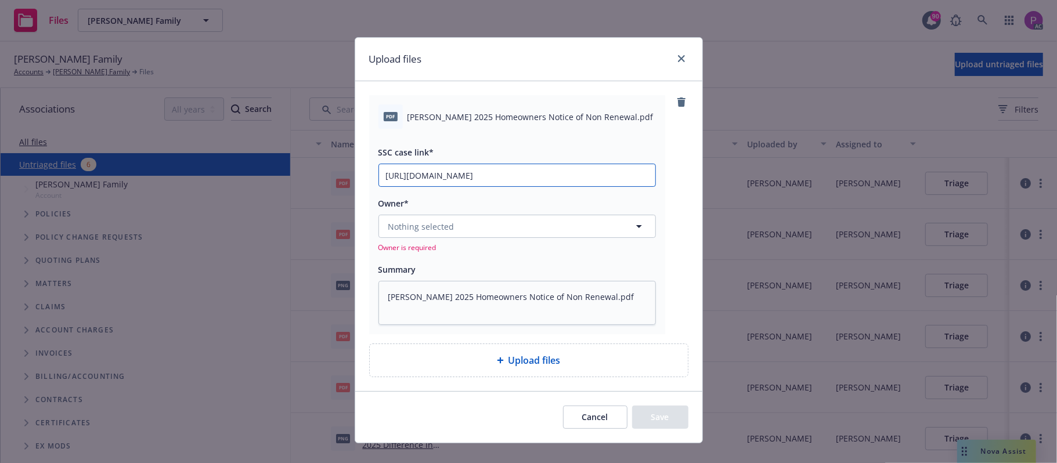
scroll to position [0, 55]
type input "[URL][DOMAIN_NAME]"
click at [422, 226] on span "Nothing selected" at bounding box center [421, 227] width 66 height 12
drag, startPoint x: 462, startPoint y: 287, endPoint x: 518, endPoint y: 337, distance: 75.7
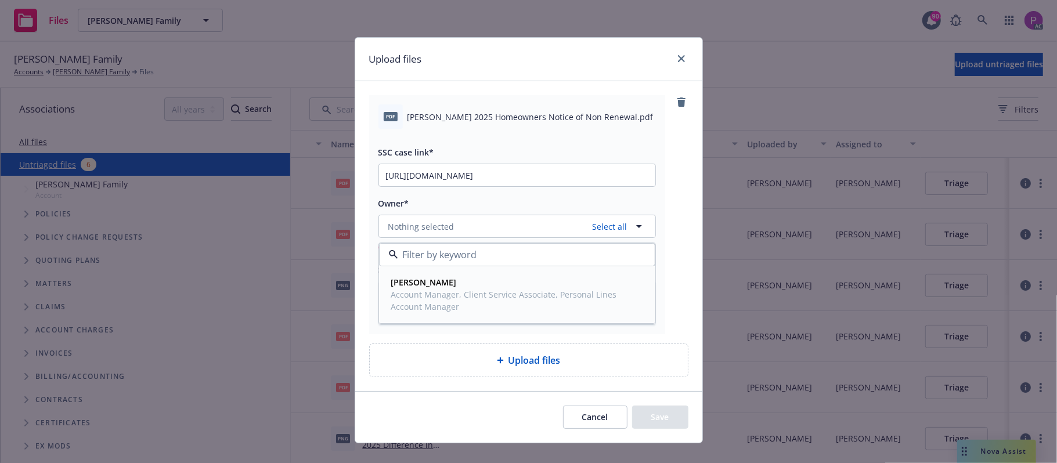
click at [462, 288] on span "[PERSON_NAME]" at bounding box center [516, 282] width 250 height 12
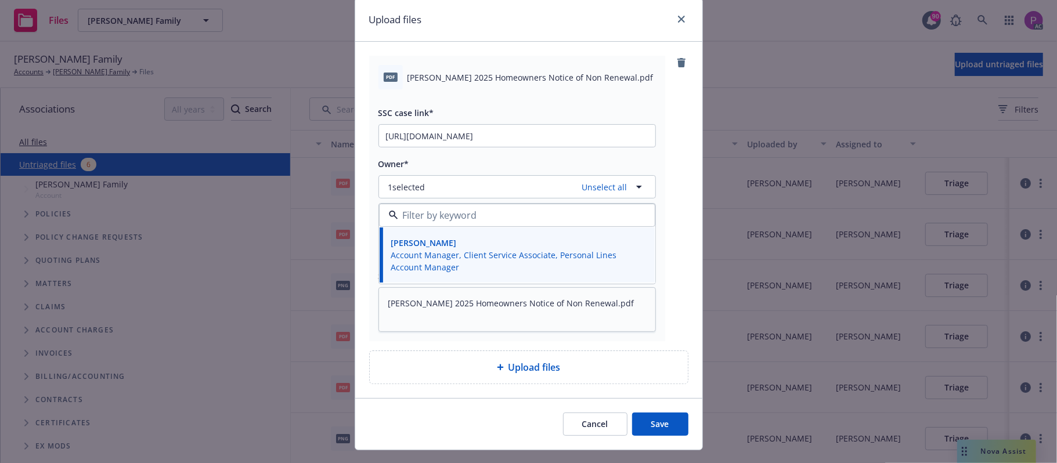
scroll to position [65, 0]
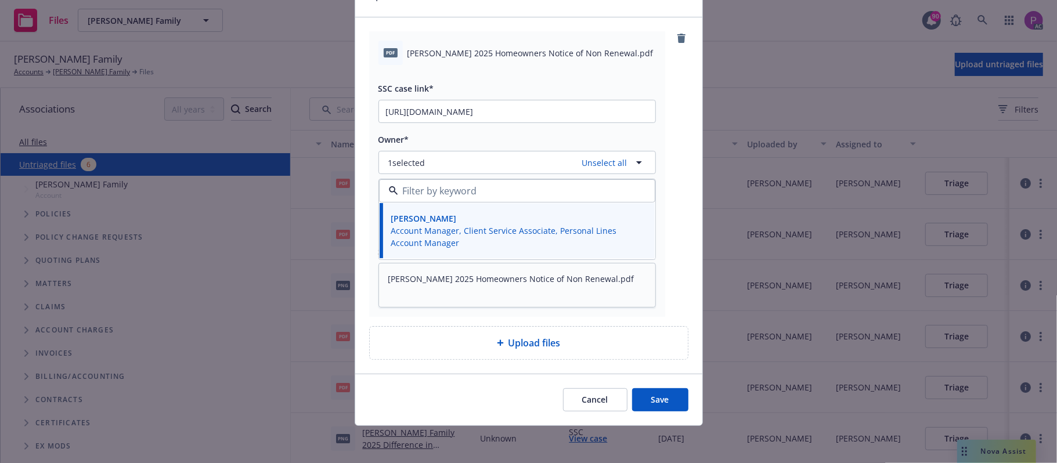
click at [667, 398] on button "Save" at bounding box center [660, 399] width 56 height 23
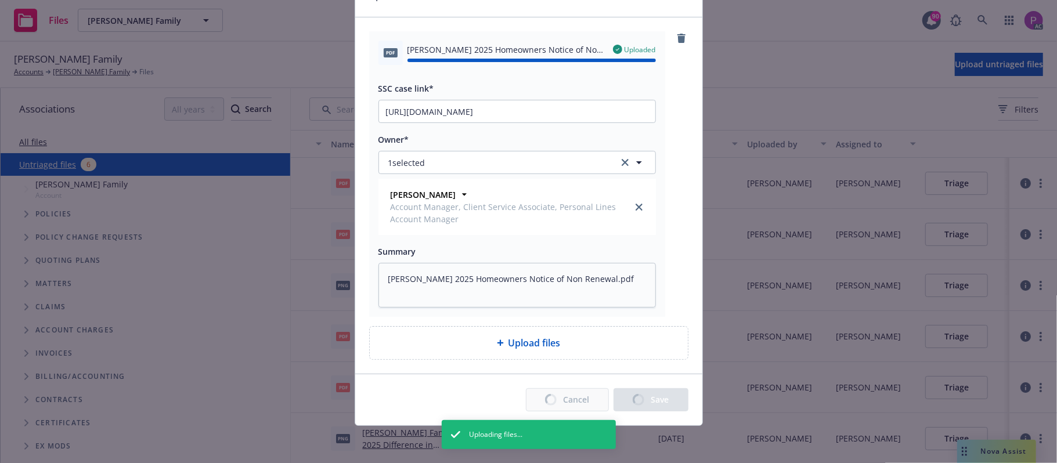
type textarea "x"
